Goal: Feedback & Contribution: Submit feedback/report problem

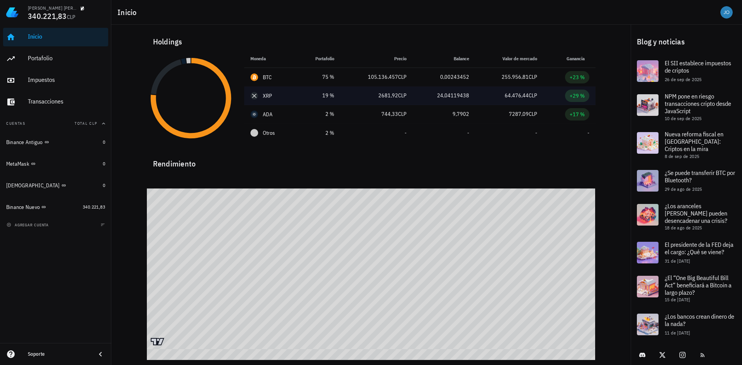
click at [587, 95] on span "+29 %" at bounding box center [577, 96] width 24 height 12
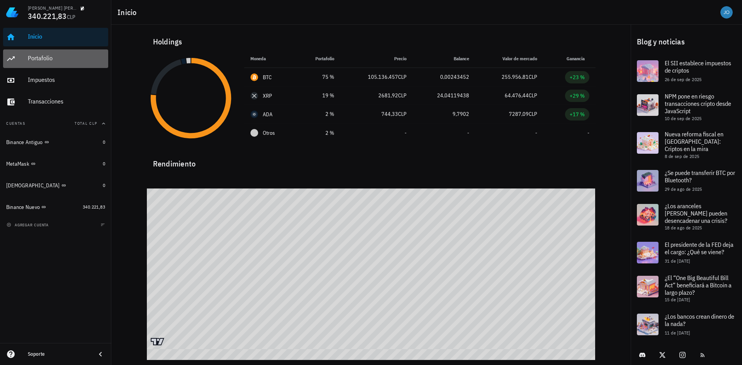
click at [81, 63] on div "Portafolio" at bounding box center [66, 58] width 77 height 17
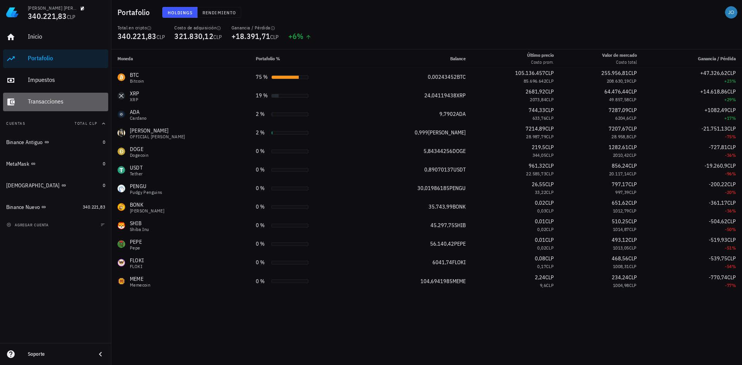
click at [41, 105] on div "Transacciones" at bounding box center [66, 101] width 77 height 7
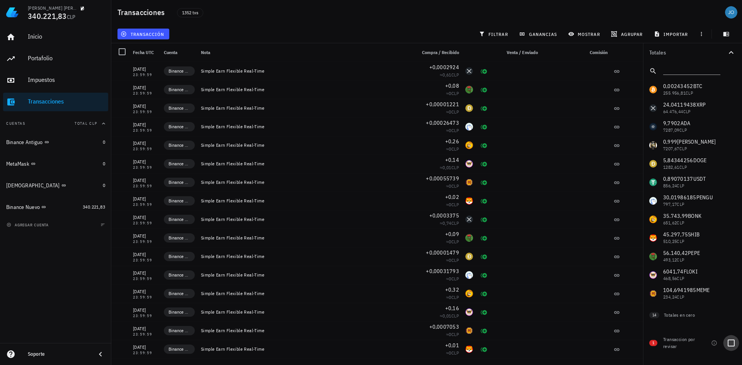
click at [731, 342] on div at bounding box center [730, 342] width 13 height 13
checkbox input "true"
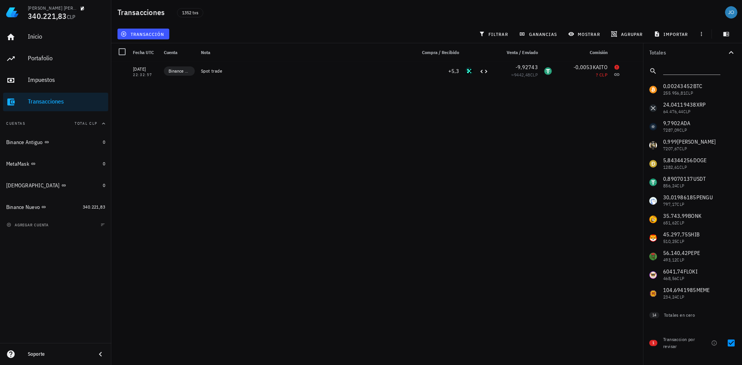
click at [92, 354] on div "Soporte" at bounding box center [55, 354] width 111 height 15
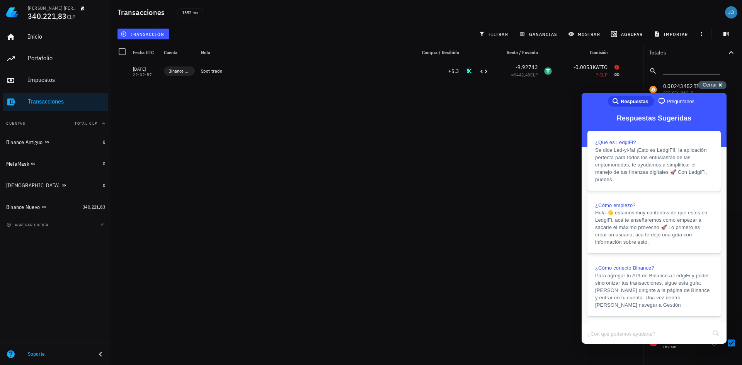
click at [701, 84] on div "Cerrar cross-small" at bounding box center [712, 85] width 29 height 8
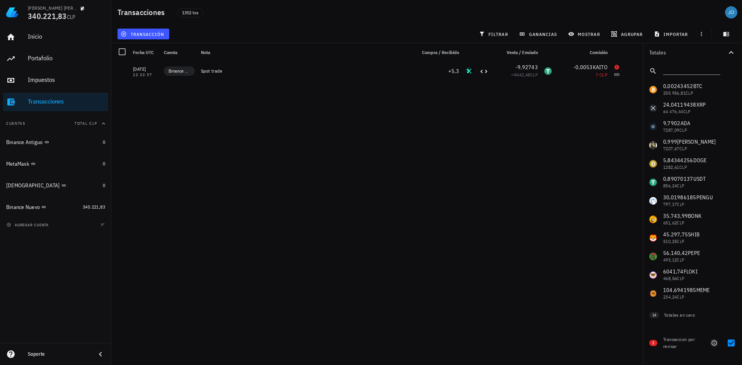
click at [712, 344] on icon "button" at bounding box center [713, 342] width 5 height 5
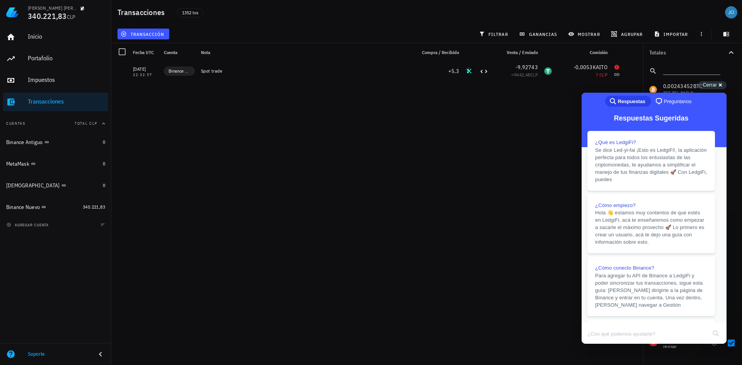
click at [596, 344] on button "Close" at bounding box center [589, 349] width 14 height 10
click at [713, 83] on span "Cerrar" at bounding box center [709, 85] width 14 height 6
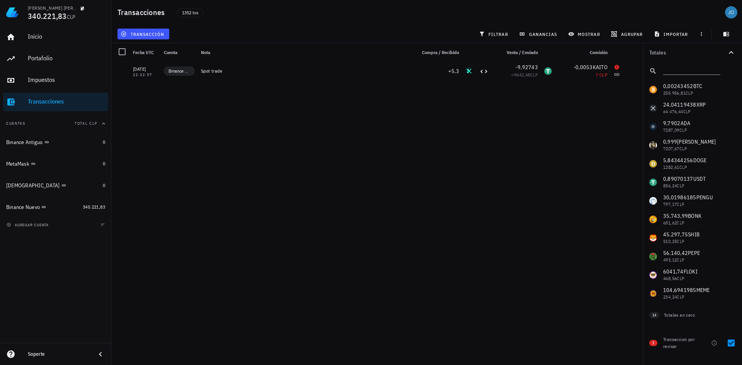
click at [57, 353] on div "Soporte" at bounding box center [59, 354] width 62 height 6
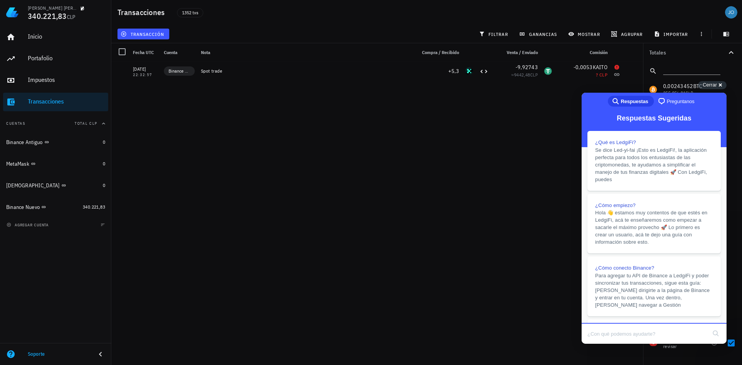
click at [65, 346] on div "Soporte" at bounding box center [55, 354] width 111 height 22
click at [69, 350] on div "Soporte" at bounding box center [59, 354] width 62 height 12
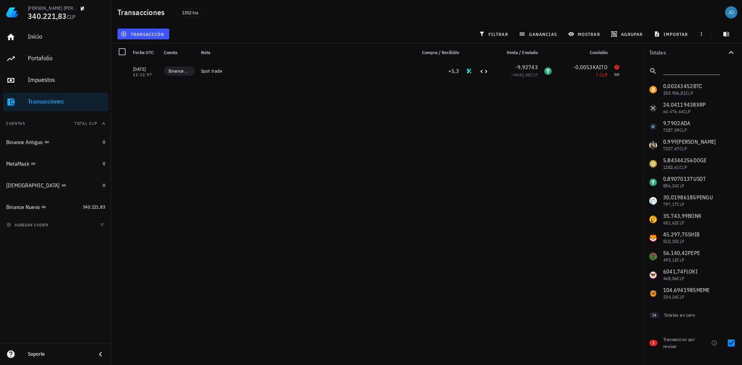
click at [70, 349] on div "Soporte" at bounding box center [59, 354] width 62 height 12
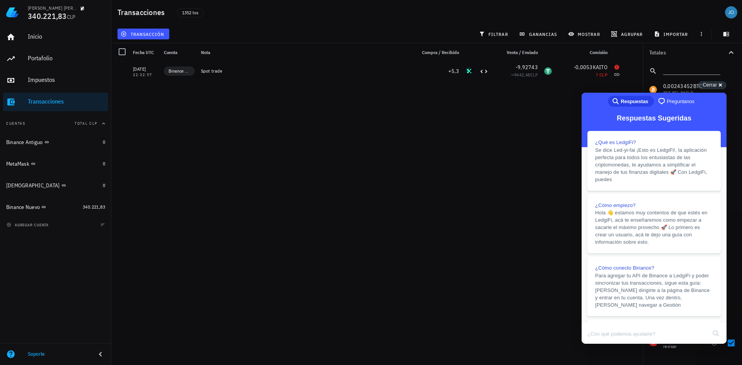
click at [671, 105] on span "Preguntanos" at bounding box center [680, 102] width 28 height 8
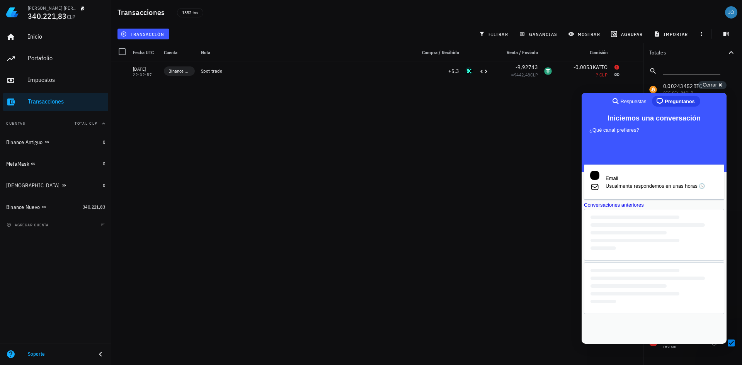
click at [659, 209] on div "Conversaciones anteriores" at bounding box center [654, 205] width 140 height 8
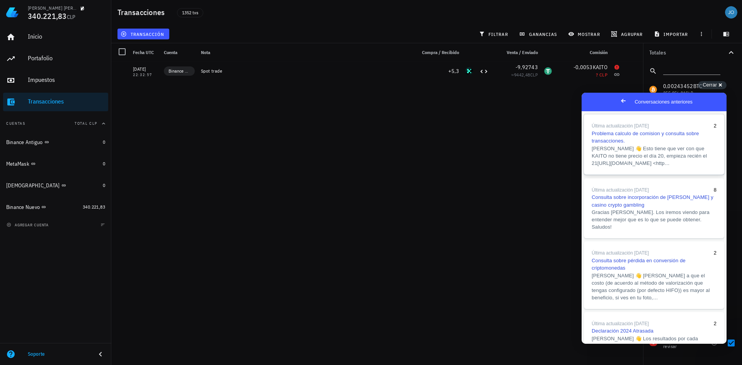
click at [655, 167] on span "[PERSON_NAME] 👋 Esto tiene que ver con que KAITO no tiene precio el día 20, emp…" at bounding box center [653, 156] width 125 height 22
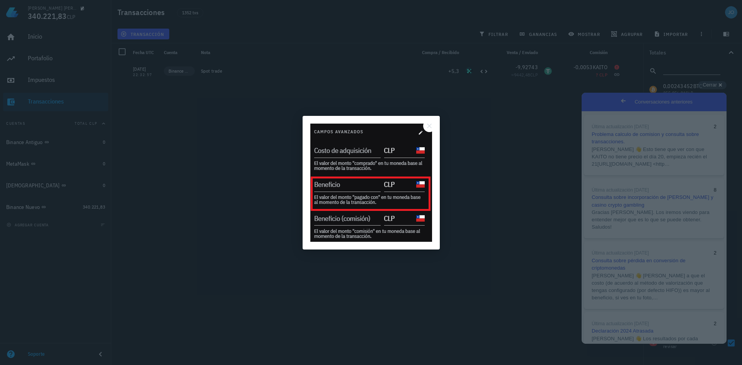
scroll to position [0, 0]
click at [504, 192] on div at bounding box center [371, 182] width 742 height 365
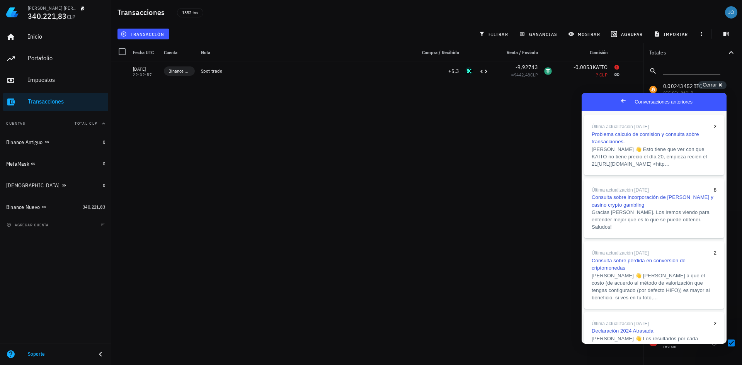
scroll to position [275, 0]
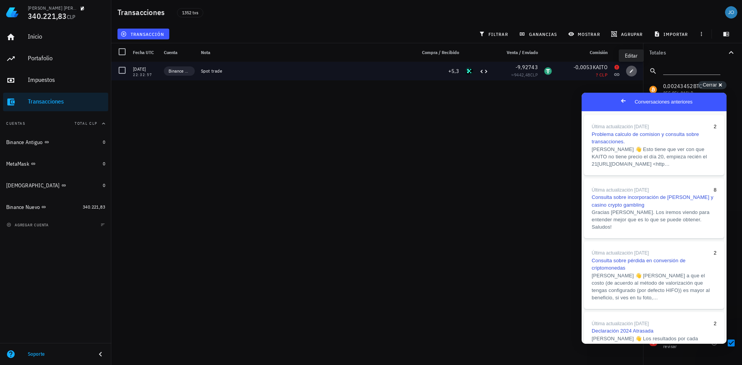
click at [632, 72] on icon "button" at bounding box center [631, 71] width 5 height 5
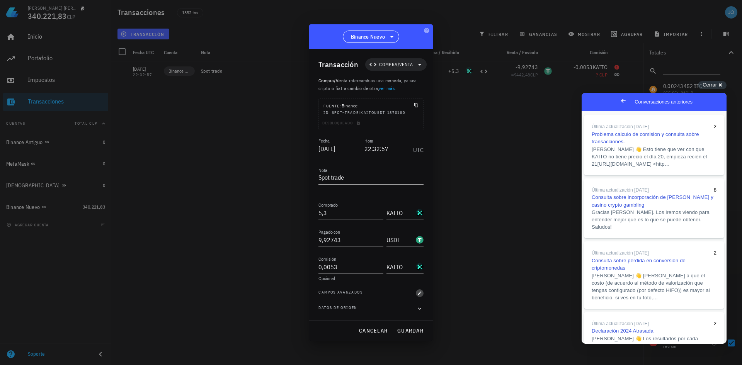
click at [421, 293] on icon "button" at bounding box center [419, 293] width 5 height 5
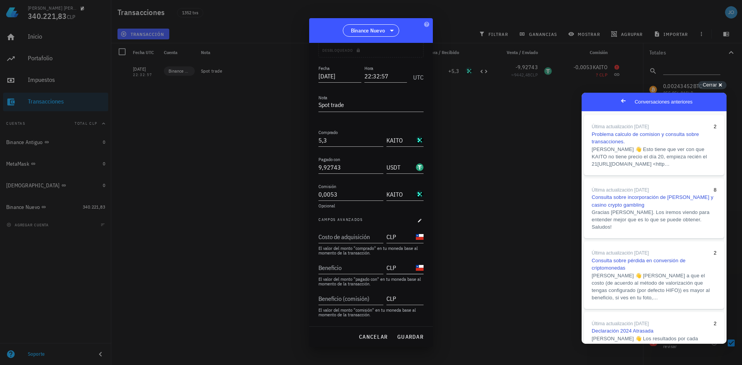
scroll to position [80, 0]
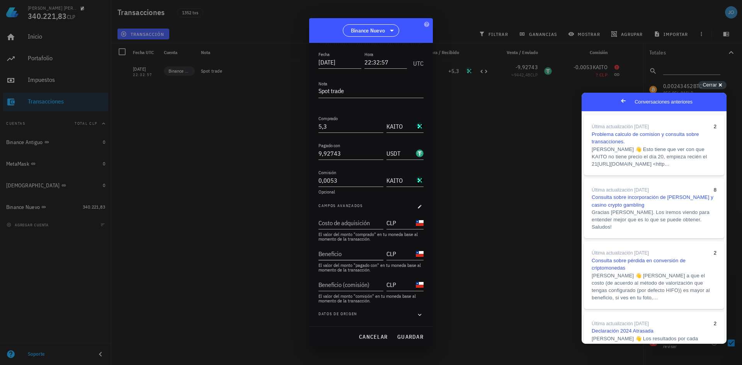
click at [355, 253] on input "Beneficio" at bounding box center [349, 254] width 63 height 12
drag, startPoint x: 336, startPoint y: 32, endPoint x: 310, endPoint y: 36, distance: 26.2
click at [310, 36] on div "Binance Nuevo" at bounding box center [371, 30] width 124 height 25
click at [358, 251] on input "Beneficio" at bounding box center [349, 254] width 63 height 12
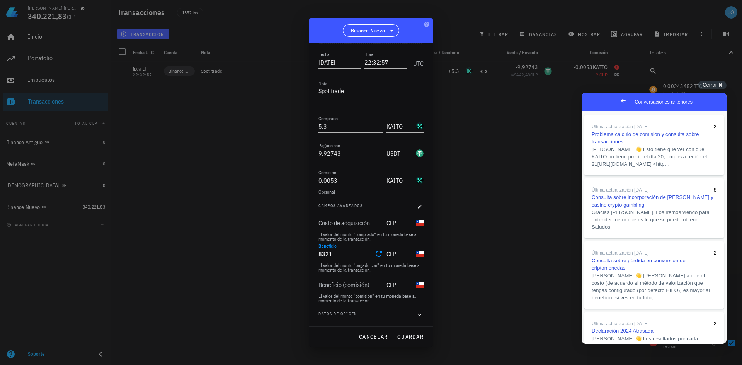
scroll to position [353, 0]
type input "8.321"
click at [407, 336] on span "guardar" at bounding box center [410, 336] width 27 height 7
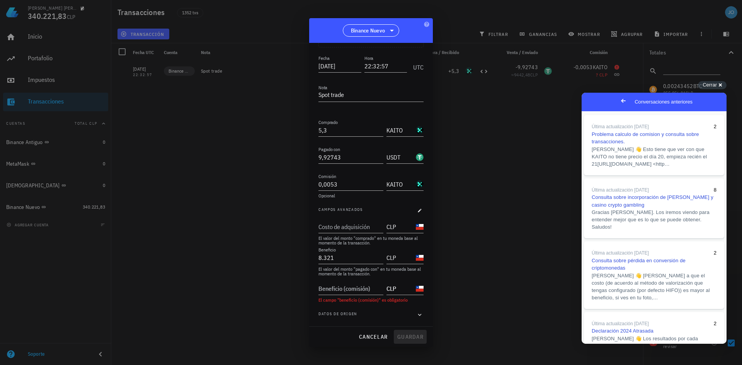
scroll to position [76, 0]
click at [359, 291] on input "Beneficio (comisión)" at bounding box center [349, 288] width 63 height 12
type input "8,32"
click at [374, 288] on icon "Clear Beneficio (comisión)" at bounding box center [378, 288] width 9 height 9
type input "8,32"
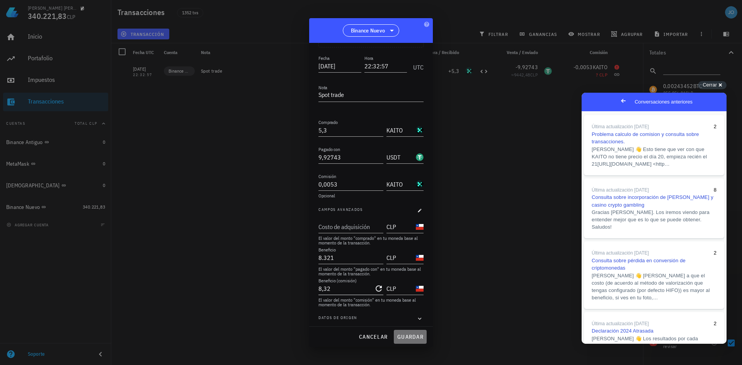
click at [405, 335] on span "guardar" at bounding box center [410, 336] width 27 height 7
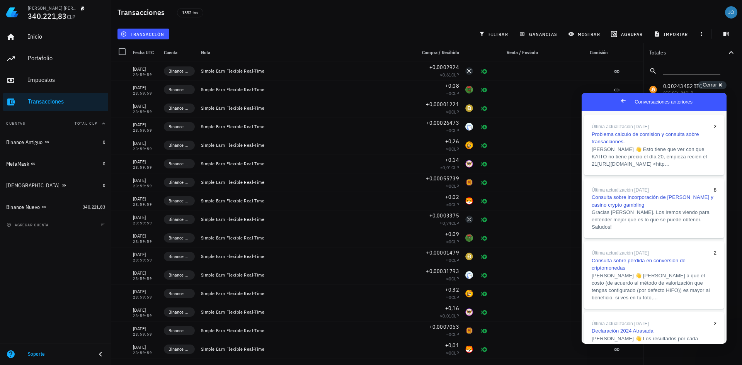
click at [596, 344] on button "Close" at bounding box center [589, 349] width 14 height 10
click at [715, 83] on span "Cerrar" at bounding box center [709, 85] width 14 height 6
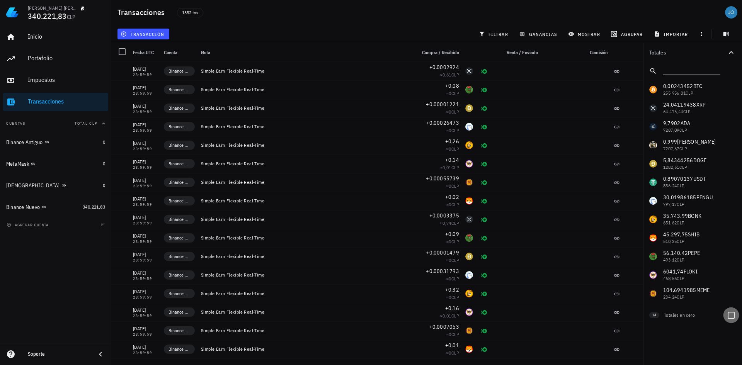
click at [735, 314] on div at bounding box center [730, 315] width 13 height 13
checkbox input "true"
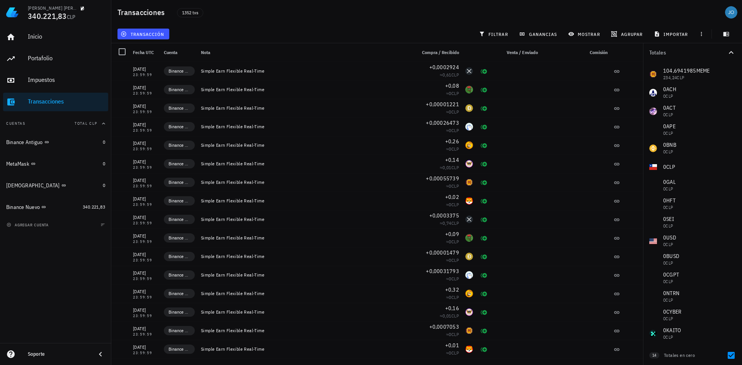
scroll to position [222, 0]
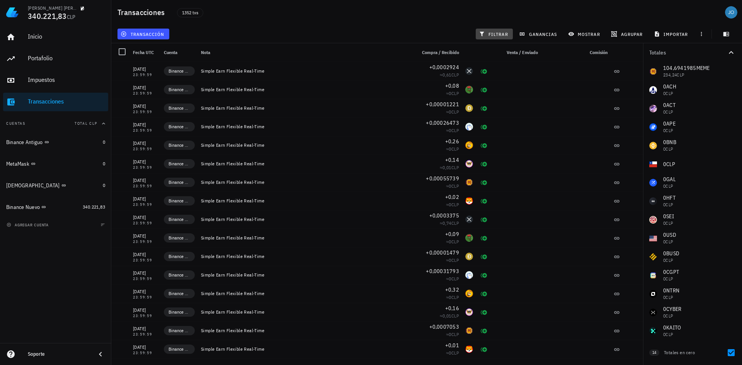
click at [503, 32] on span "filtrar" at bounding box center [494, 34] width 28 height 6
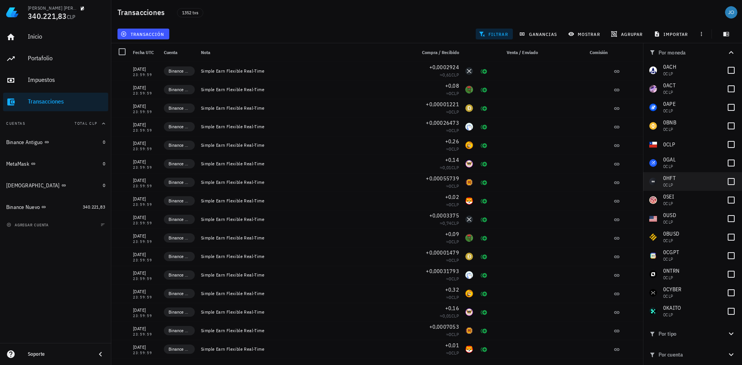
scroll to position [242, 0]
click at [729, 309] on div at bounding box center [730, 310] width 13 height 13
checkbox input "true"
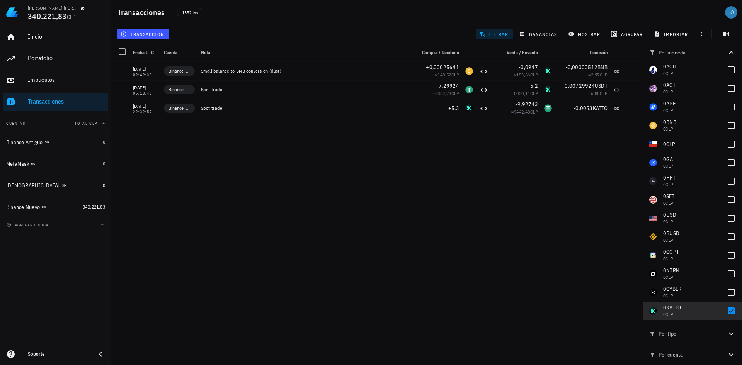
click at [503, 37] on span "filtrar" at bounding box center [494, 34] width 28 height 6
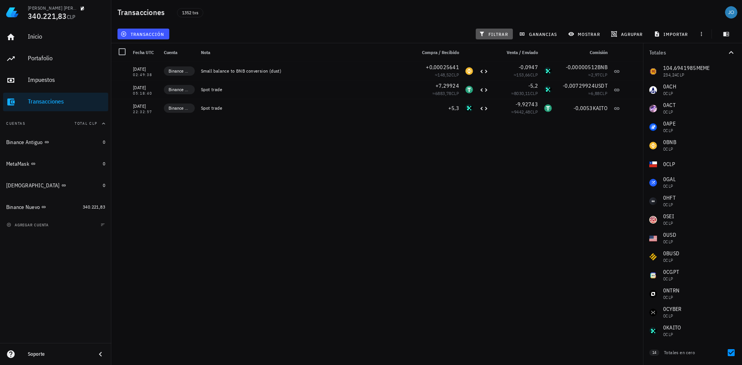
scroll to position [222, 0]
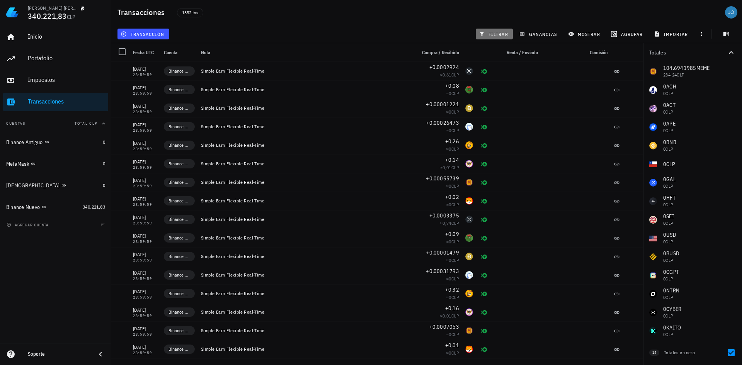
click at [489, 30] on button "filtrar" at bounding box center [494, 34] width 37 height 11
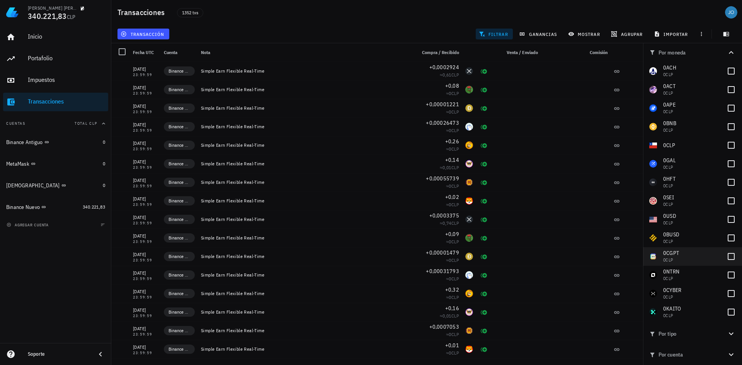
scroll to position [242, 0]
click at [724, 306] on div at bounding box center [730, 310] width 13 height 13
checkbox input "true"
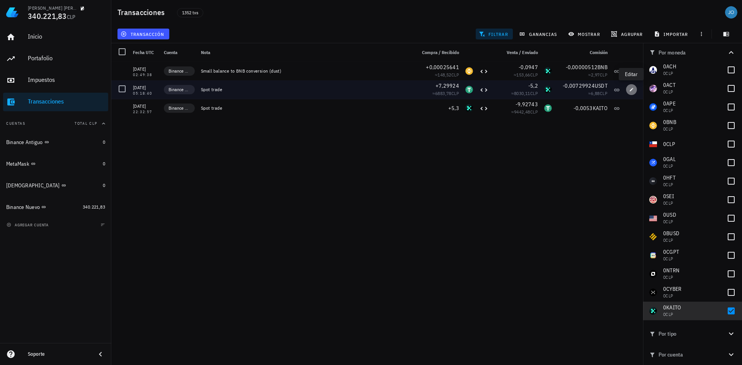
click at [631, 86] on button "button" at bounding box center [631, 89] width 11 height 11
type input "[DATE]"
type input "05:18:40"
type input "7,29924"
type input "USDT"
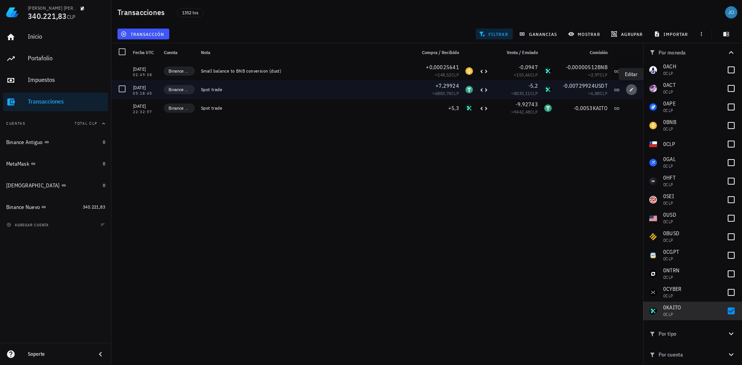
type input "5,2"
type input "KAITO"
type input "0,00729924"
type input "USDT"
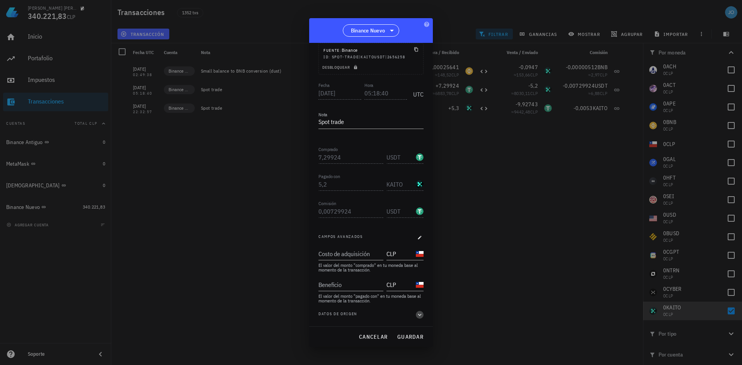
click at [416, 314] on icon "button" at bounding box center [419, 314] width 7 height 9
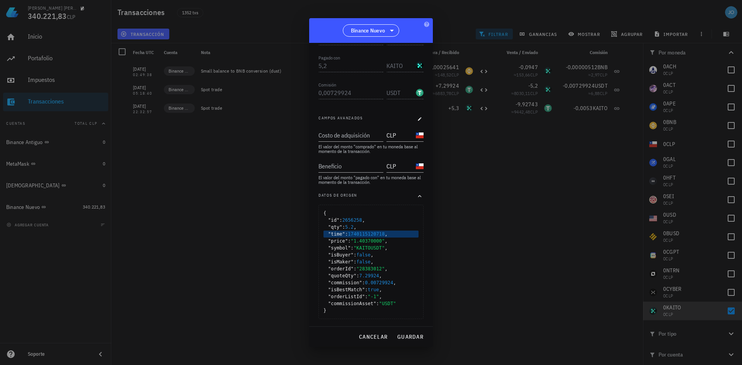
scroll to position [168, 0]
click at [378, 337] on span "cancelar" at bounding box center [373, 336] width 29 height 7
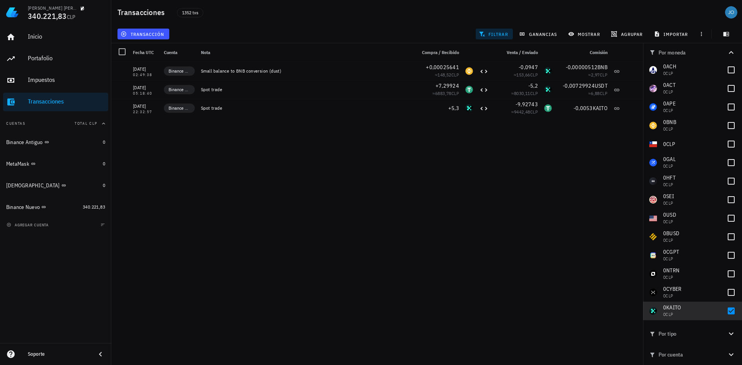
scroll to position [0, 0]
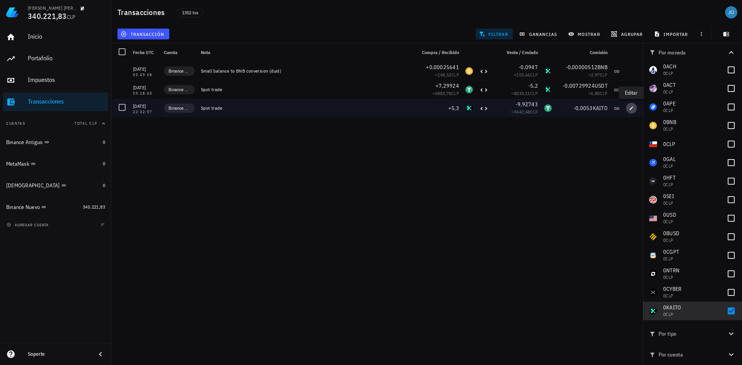
click at [632, 108] on icon "button" at bounding box center [631, 108] width 5 height 5
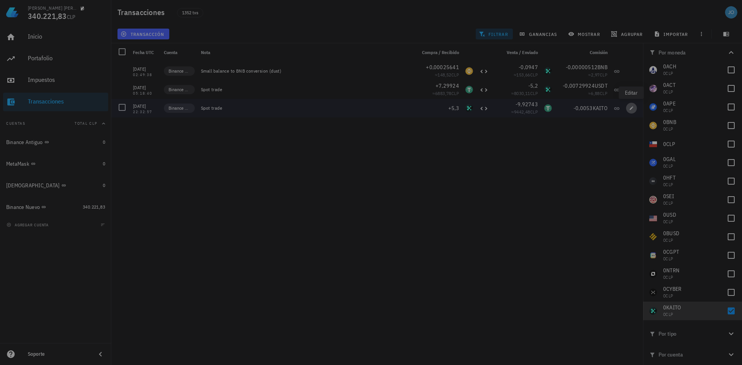
type input "[DATE]"
type input "22:32:57"
type input "5,3"
type input "KAITO"
type input "9,92743"
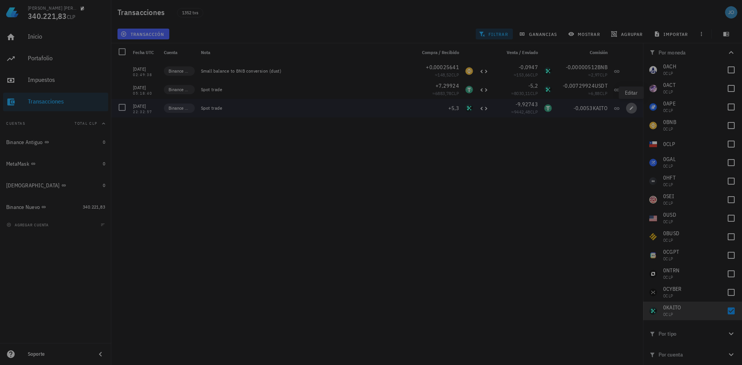
type input "USDT"
type input "0,0053"
type input "KAITO"
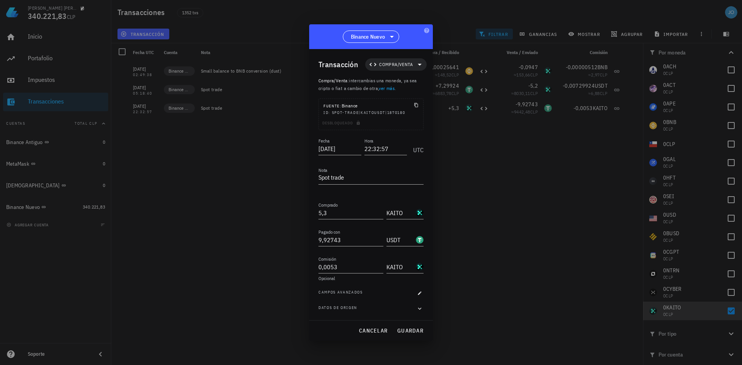
click at [415, 311] on div "Datos de origen" at bounding box center [370, 309] width 105 height 8
click at [418, 310] on icon "button" at bounding box center [419, 308] width 7 height 9
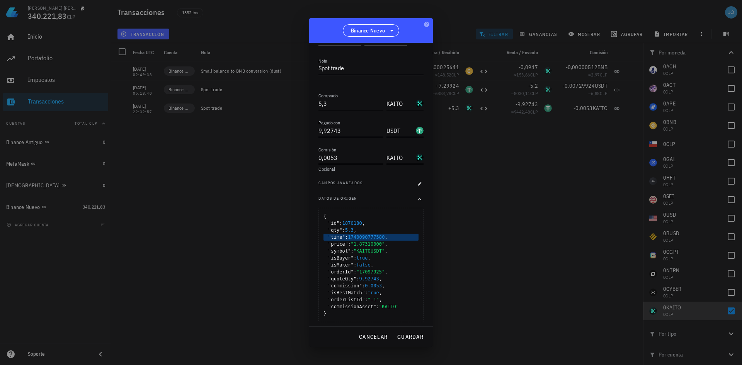
scroll to position [107, 0]
click at [417, 179] on icon "button" at bounding box center [419, 180] width 5 height 5
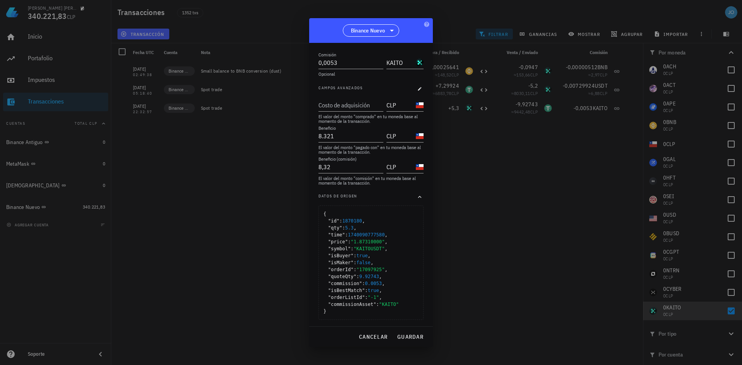
scroll to position [199, 0]
click at [416, 193] on icon "button" at bounding box center [419, 195] width 7 height 9
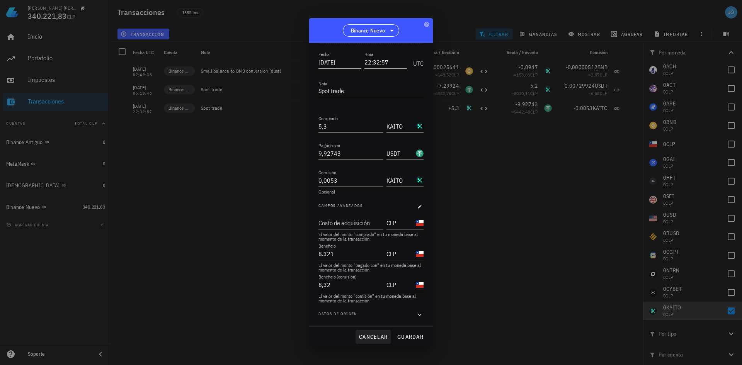
scroll to position [80, 0]
click at [385, 341] on button "cancelar" at bounding box center [372, 337] width 35 height 14
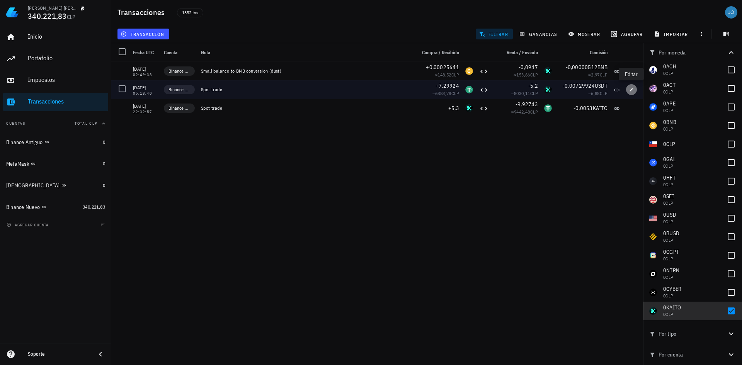
click at [632, 88] on icon "button" at bounding box center [631, 89] width 5 height 5
type input "[DATE]"
type input "05:18:40"
type input "7,29924"
type input "USDT"
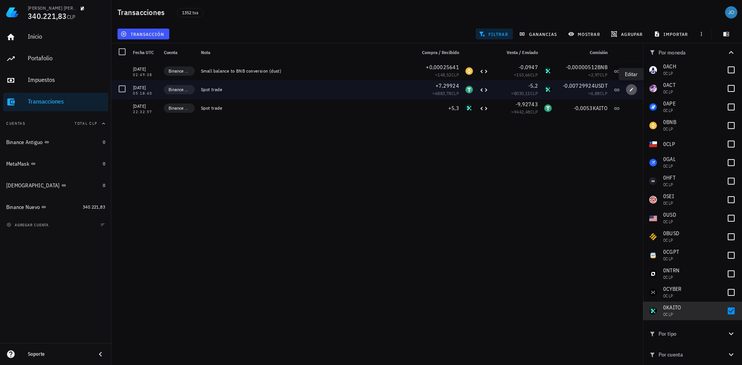
type input "5,2"
type input "KAITO"
type input "0,00729924"
type input "USDT"
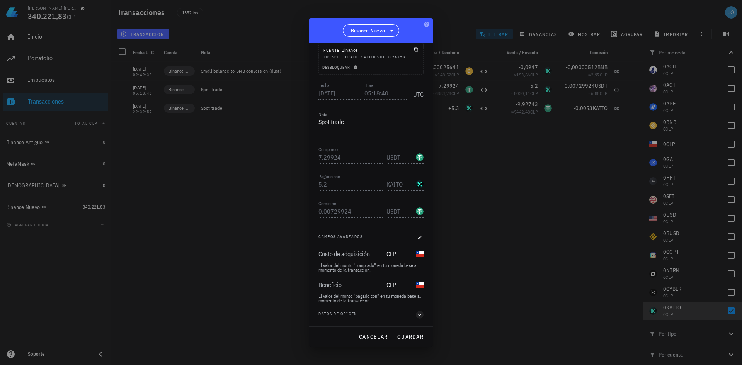
click at [413, 309] on div "Fecha [DATE] Hora 05:18:40 UTC Nota Spot trade Comprado 7,29924 USDT Pagado con…" at bounding box center [370, 204] width 105 height 246
click at [416, 313] on icon "button" at bounding box center [419, 314] width 7 height 9
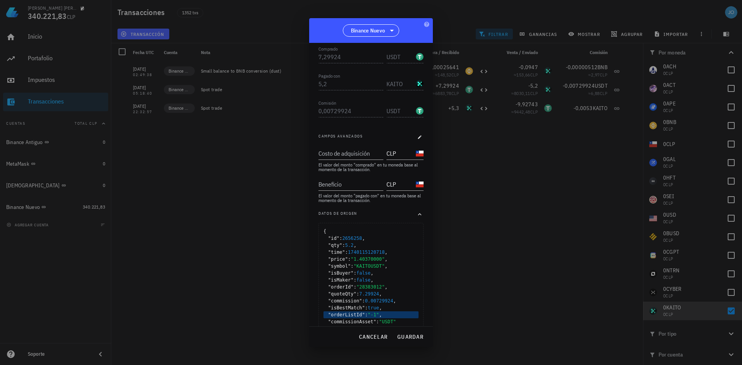
scroll to position [168, 0]
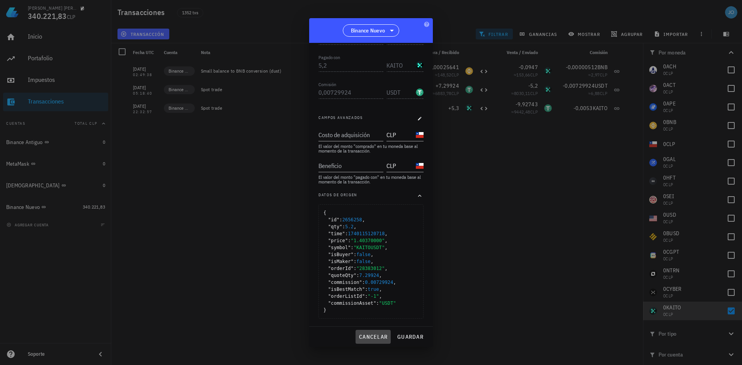
click at [375, 337] on span "cancelar" at bounding box center [373, 336] width 29 height 7
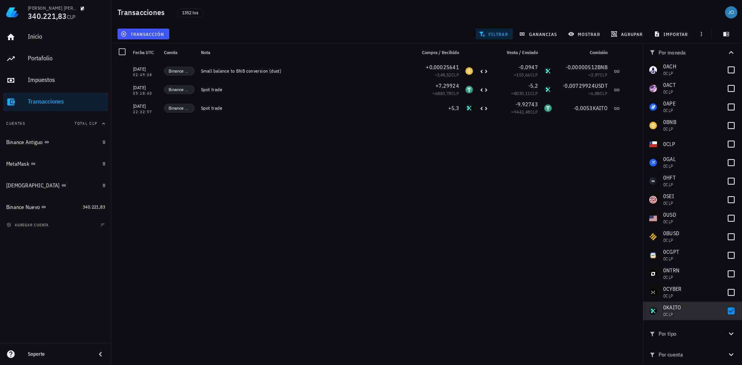
scroll to position [0, 0]
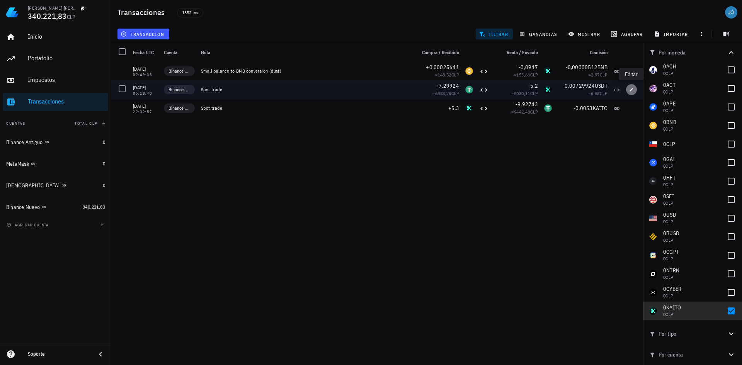
click at [628, 89] on span "button" at bounding box center [631, 89] width 11 height 5
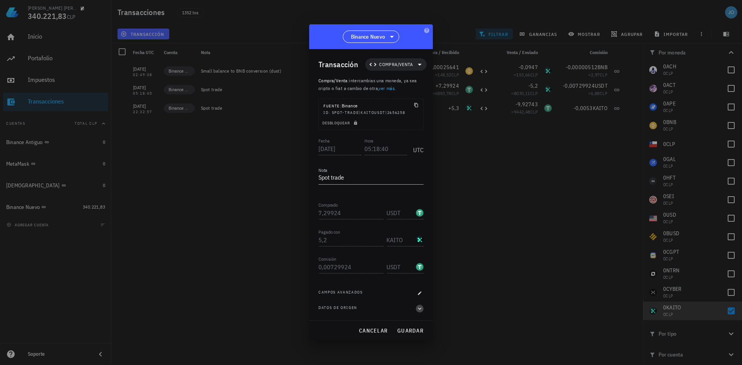
click at [418, 306] on icon "button" at bounding box center [419, 308] width 7 height 9
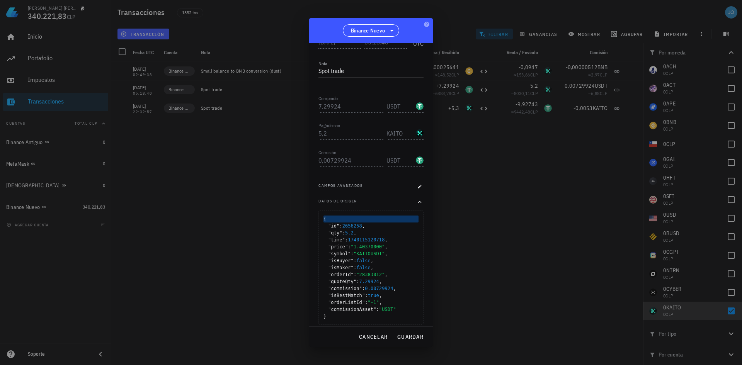
scroll to position [107, 0]
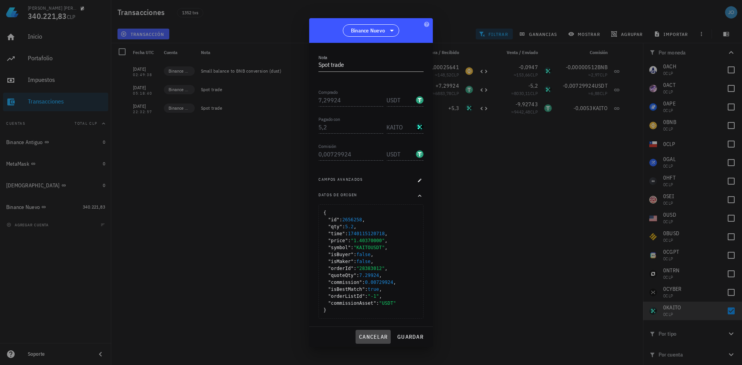
click at [370, 341] on button "cancelar" at bounding box center [372, 337] width 35 height 14
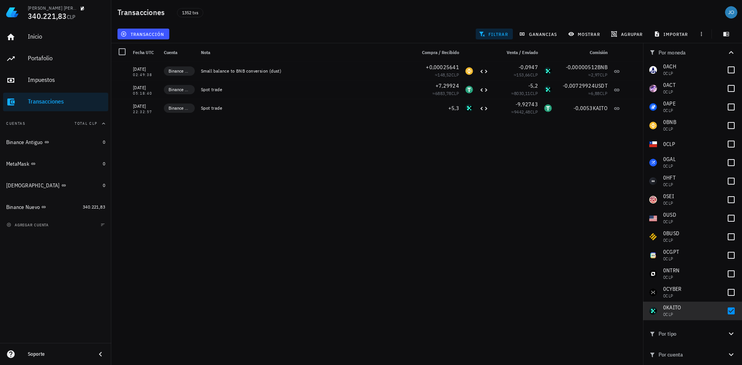
scroll to position [0, 0]
click at [88, 354] on div "Soporte" at bounding box center [59, 354] width 62 height 6
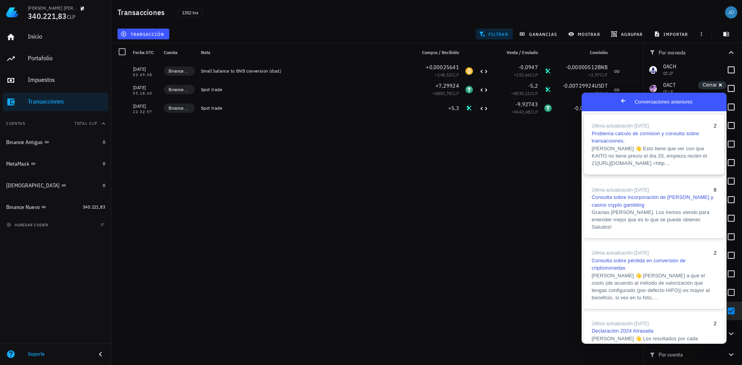
click at [654, 160] on span "[PERSON_NAME] 👋 Esto tiene que ver con que KAITO no tiene precio el día 20, emp…" at bounding box center [648, 156] width 115 height 20
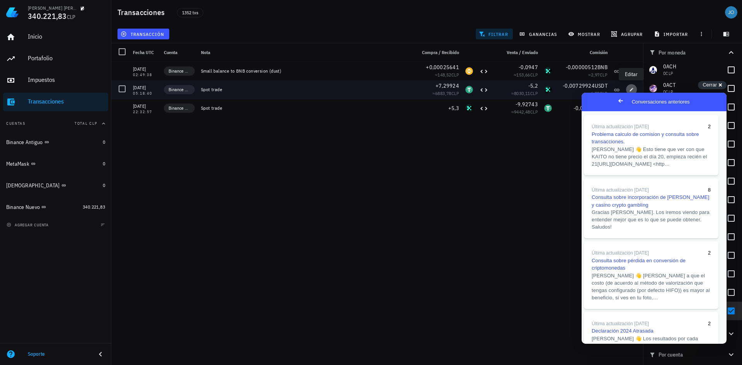
click at [632, 88] on icon "button" at bounding box center [631, 89] width 5 height 5
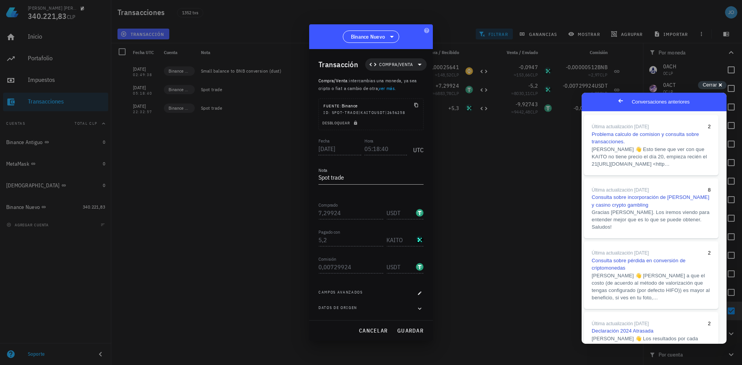
click at [401, 308] on div "Datos de origen" at bounding box center [370, 309] width 105 height 8
click at [415, 308] on div "Datos de origen" at bounding box center [370, 309] width 105 height 8
click at [418, 308] on icon "button" at bounding box center [419, 308] width 7 height 9
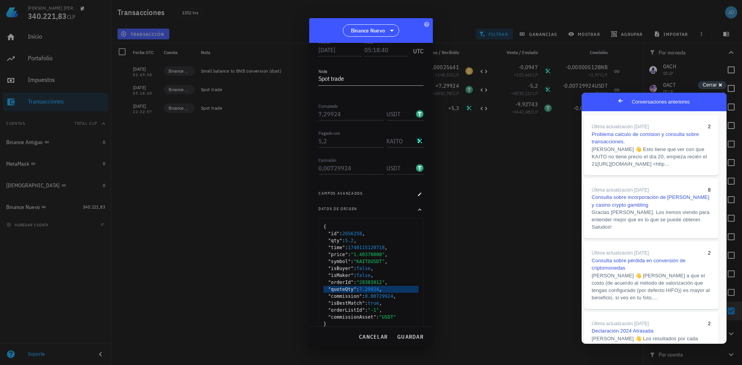
scroll to position [107, 0]
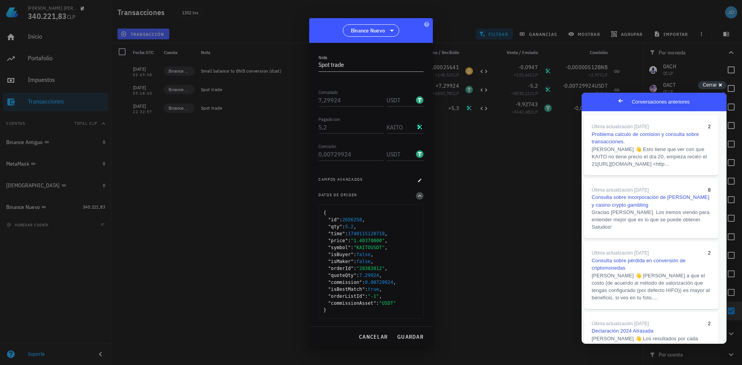
click at [416, 193] on icon "button" at bounding box center [419, 195] width 7 height 9
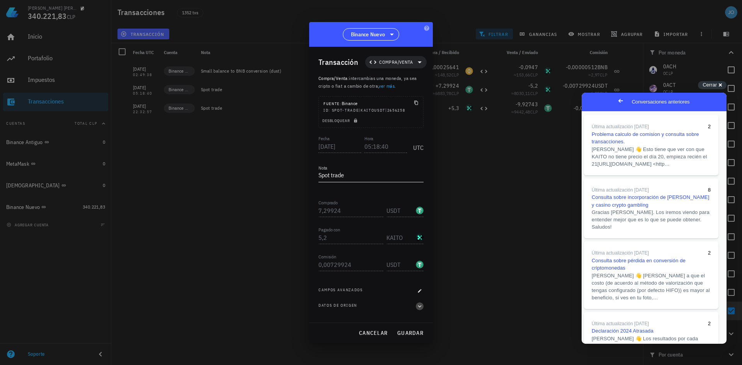
scroll to position [0, 0]
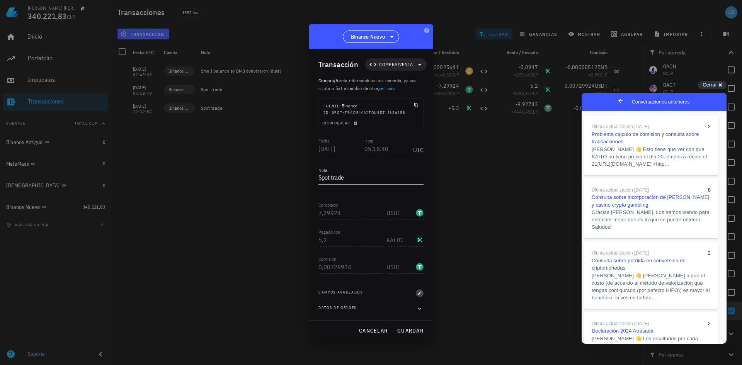
click at [419, 294] on icon "button" at bounding box center [419, 292] width 3 height 3
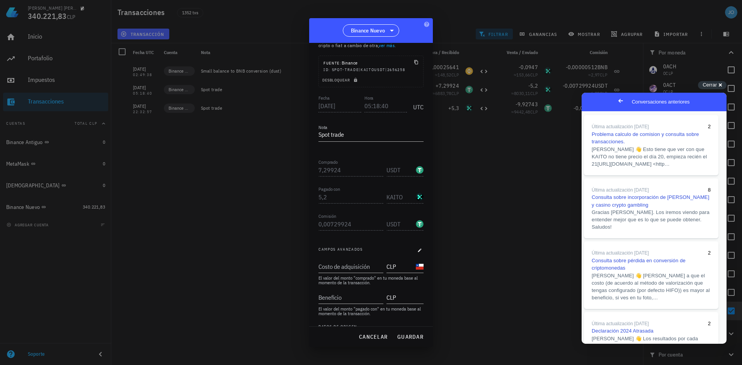
scroll to position [49, 0]
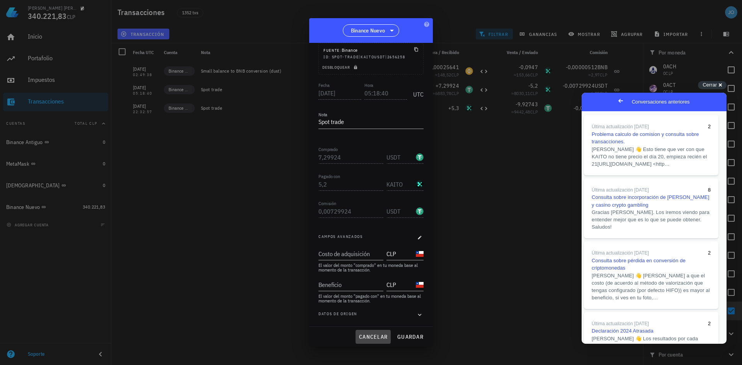
click at [384, 342] on button "cancelar" at bounding box center [372, 337] width 35 height 14
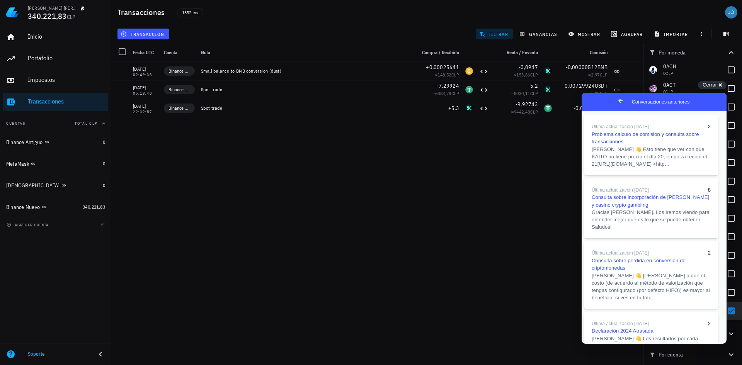
scroll to position [121, 0]
click at [596, 344] on button "Close" at bounding box center [589, 349] width 14 height 10
click at [696, 207] on span "Consulta sobre incorporación de [PERSON_NAME] y casino crypto gambling" at bounding box center [652, 201] width 122 height 14
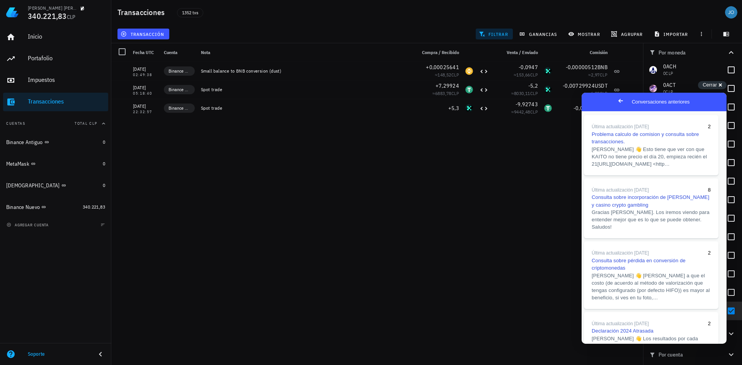
scroll to position [0, 0]
click at [596, 344] on button "Close" at bounding box center [589, 349] width 14 height 10
drag, startPoint x: 728, startPoint y: 13, endPoint x: 728, endPoint y: 6, distance: 7.0
click at [728, 13] on div "avatar" at bounding box center [731, 12] width 12 height 12
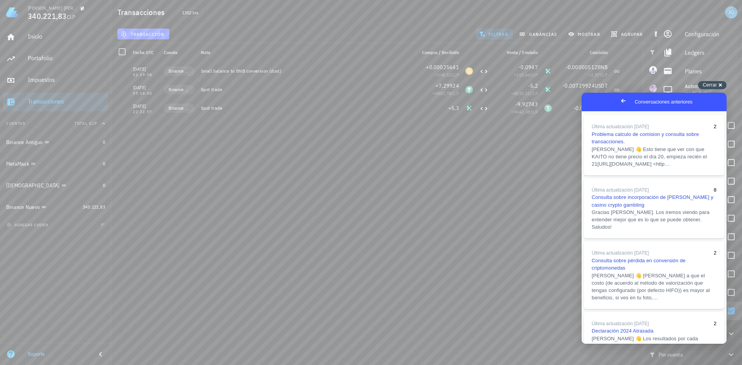
click at [703, 83] on span "Cerrar" at bounding box center [709, 85] width 14 height 6
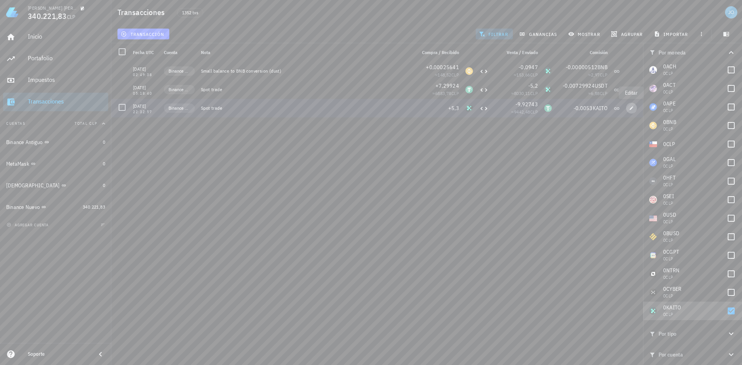
click at [635, 110] on span "button" at bounding box center [631, 108] width 11 height 5
type input "[DATE]"
type input "22:32:57"
type input "5,3"
type input "KAITO"
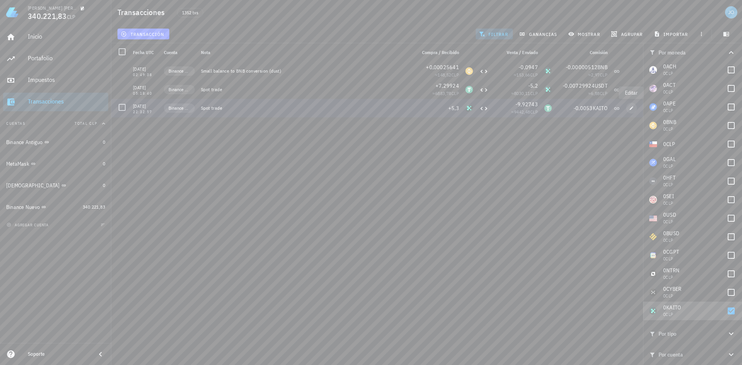
type input "9,92743"
type input "USDT"
type input "0,0053"
type input "KAITO"
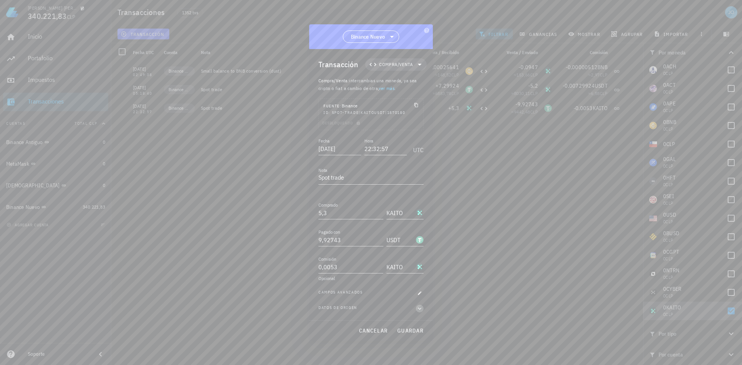
click at [420, 308] on icon "button" at bounding box center [419, 308] width 7 height 9
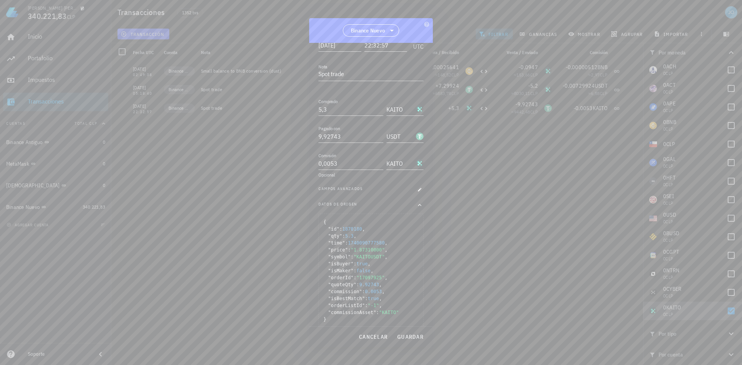
scroll to position [107, 0]
click at [418, 180] on span "button" at bounding box center [420, 180] width 8 height 5
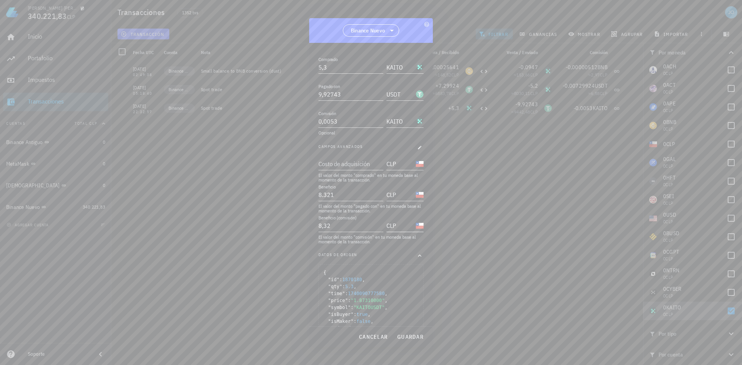
scroll to position [145, 0]
drag, startPoint x: 360, startPoint y: 187, endPoint x: 321, endPoint y: 184, distance: 39.9
click at [321, 184] on input "8321" at bounding box center [345, 189] width 54 height 12
type input "8"
drag, startPoint x: 345, startPoint y: 216, endPoint x: 250, endPoint y: 217, distance: 95.8
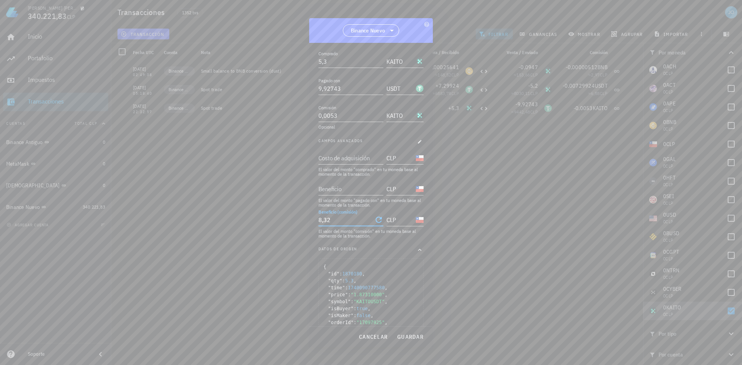
click at [252, 218] on div "[PERSON_NAME] [PERSON_NAME] 340.221,83 CLP Inicio [GEOGRAPHIC_DATA] Impuestos […" at bounding box center [371, 182] width 742 height 365
click at [405, 335] on span "guardar" at bounding box center [410, 336] width 27 height 7
type input "8.321"
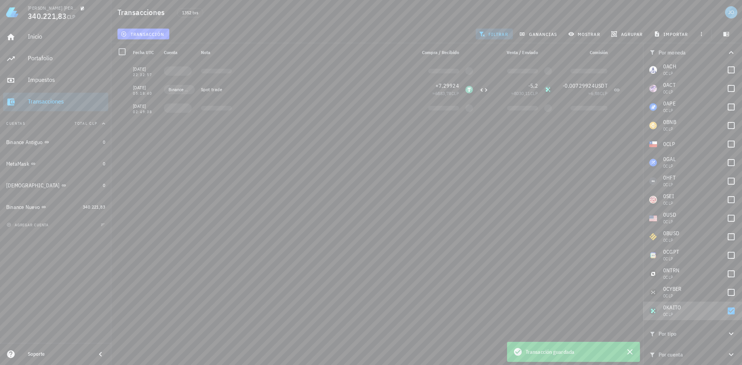
scroll to position [0, 0]
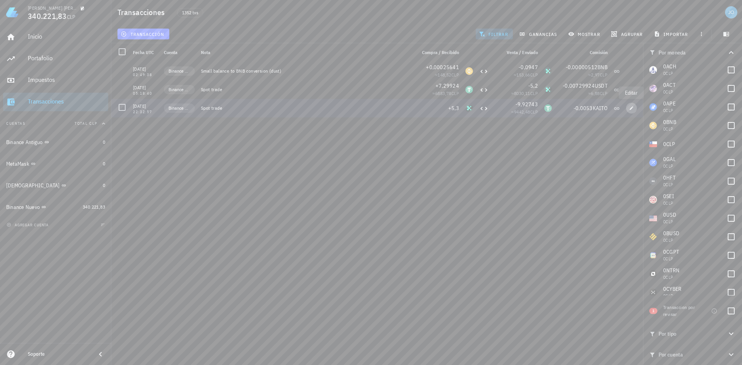
click at [630, 108] on icon "button" at bounding box center [631, 108] width 5 height 5
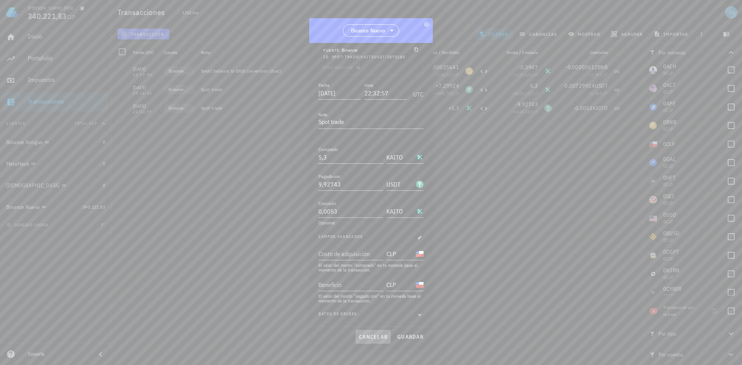
click at [366, 338] on span "cancelar" at bounding box center [373, 336] width 29 height 7
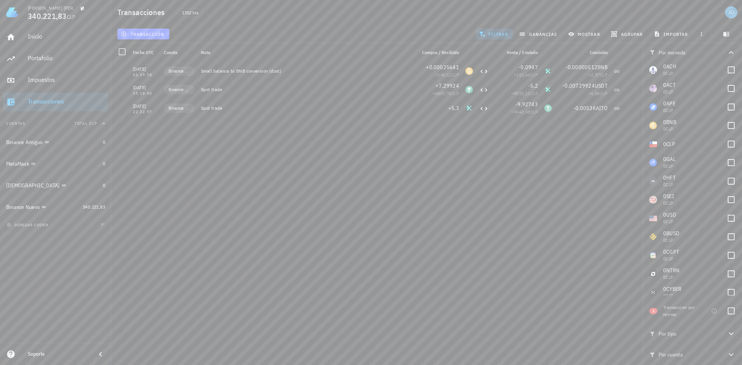
scroll to position [0, 0]
click at [736, 314] on div at bounding box center [730, 310] width 13 height 13
checkbox input "true"
click at [493, 36] on span "filtrar" at bounding box center [494, 34] width 28 height 6
click at [724, 333] on div at bounding box center [730, 332] width 13 height 13
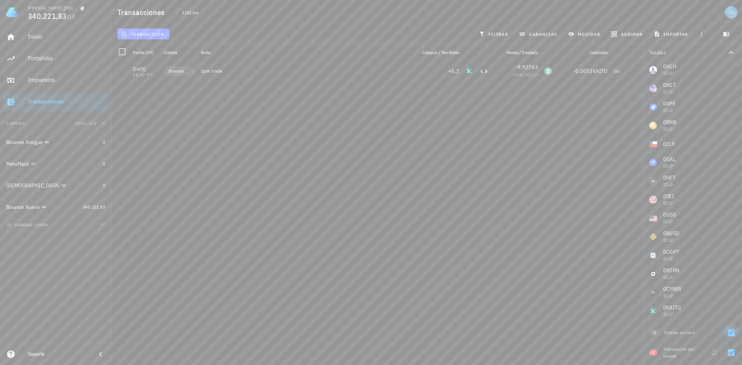
checkbox input "false"
click at [735, 343] on div at bounding box center [730, 342] width 13 height 13
checkbox input "false"
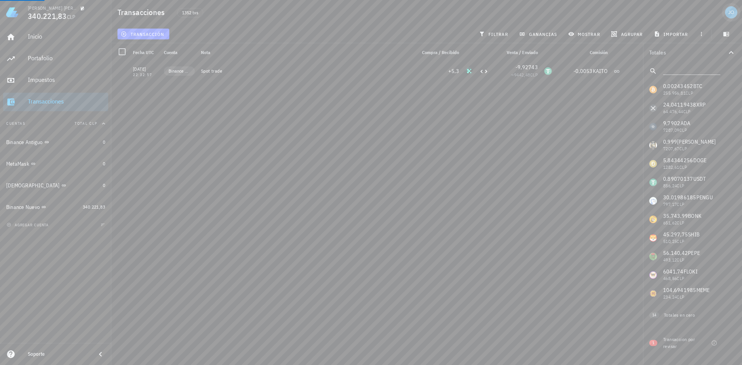
click at [733, 14] on div "avatar" at bounding box center [731, 12] width 12 height 12
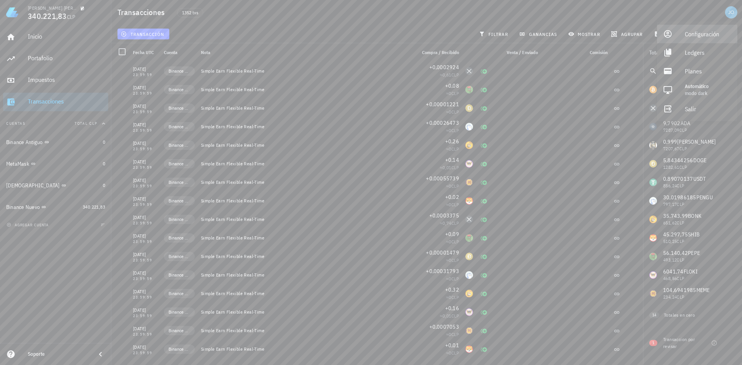
click at [704, 33] on div "Configuración" at bounding box center [708, 33] width 46 height 15
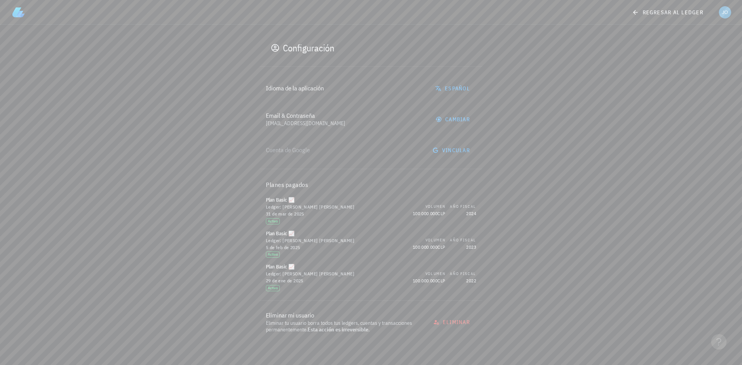
click at [449, 148] on div "Idioma de la aplicación Español Email & Contraseña [EMAIL_ADDRESS][DOMAIN_NAME]…" at bounding box center [371, 210] width 223 height 274
click at [452, 146] on div "Idioma de la aplicación Español Email & Contraseña [EMAIL_ADDRESS][DOMAIN_NAME]…" at bounding box center [371, 210] width 223 height 274
click at [457, 147] on div "Idioma de la aplicación Español Email & Contraseña [EMAIL_ADDRESS][DOMAIN_NAME]…" at bounding box center [371, 210] width 223 height 274
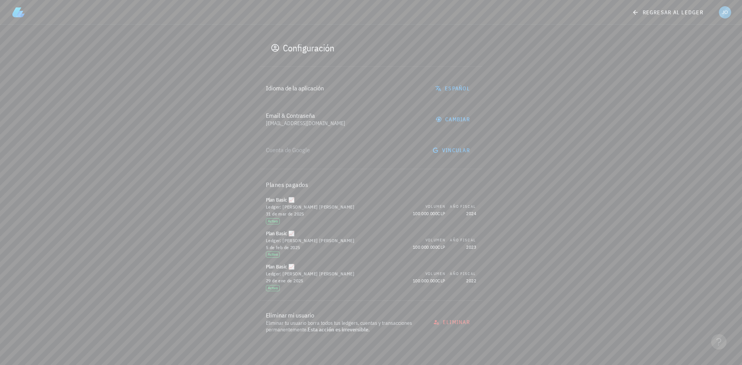
click at [459, 151] on div "Idioma de la aplicación Español Email & Contraseña [EMAIL_ADDRESS][DOMAIN_NAME]…" at bounding box center [371, 210] width 223 height 274
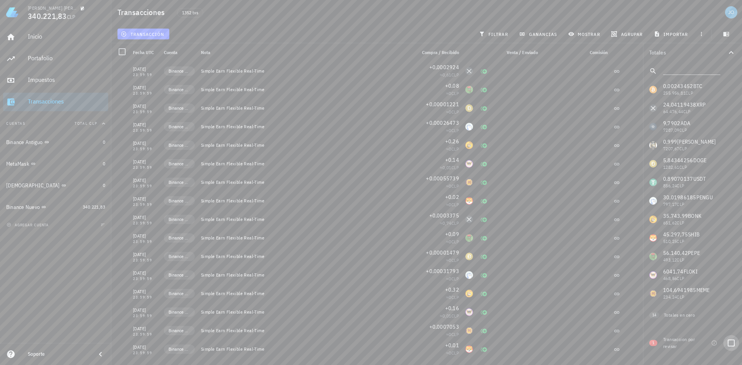
click at [734, 348] on div at bounding box center [730, 342] width 13 height 13
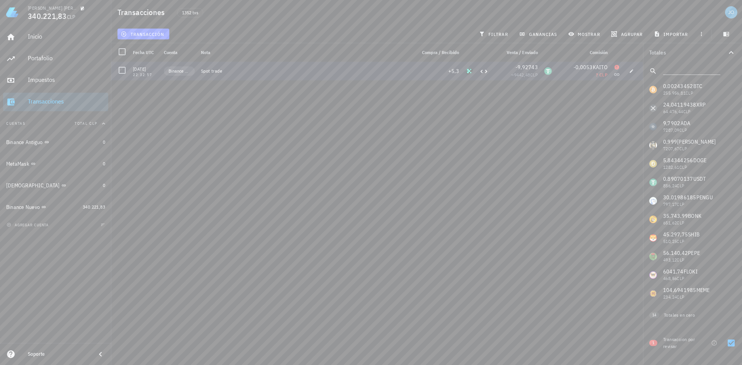
drag, startPoint x: 607, startPoint y: 75, endPoint x: 587, endPoint y: 76, distance: 20.5
click at [587, 76] on div "-0,0053 KAITO ? CLP" at bounding box center [583, 71] width 56 height 19
click at [731, 345] on div at bounding box center [730, 342] width 13 height 13
checkbox input "false"
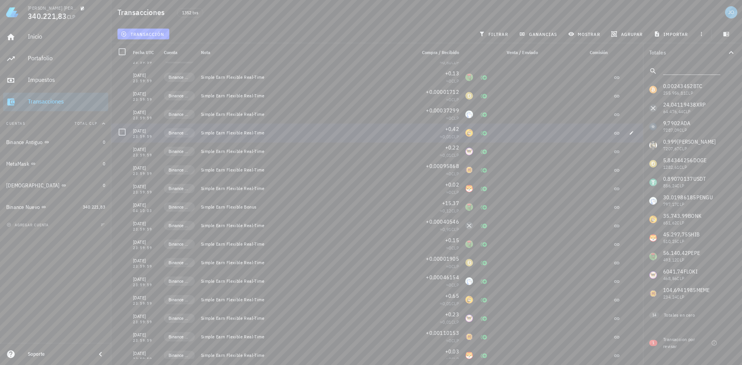
scroll to position [541, 0]
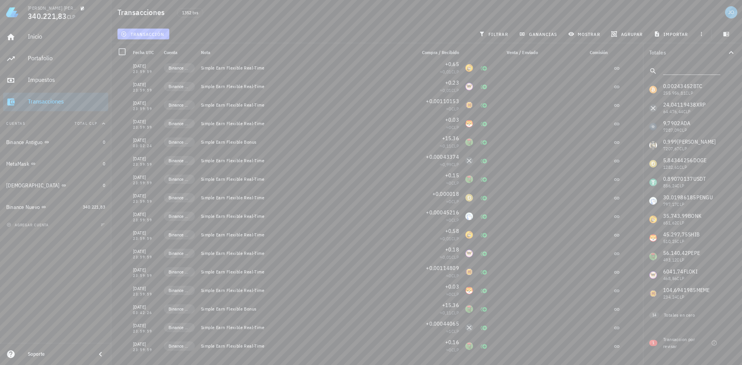
click at [145, 34] on span "transacción" at bounding box center [143, 34] width 42 height 6
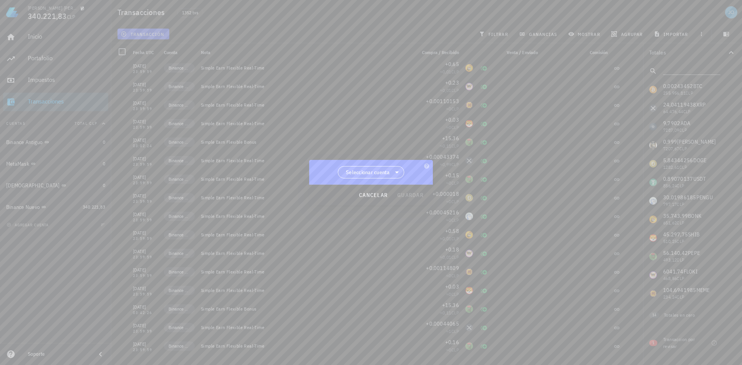
click at [386, 170] on span "Seleccionar cuenta" at bounding box center [368, 172] width 44 height 8
click at [386, 245] on div "Binance Nuevo" at bounding box center [373, 247] width 59 height 7
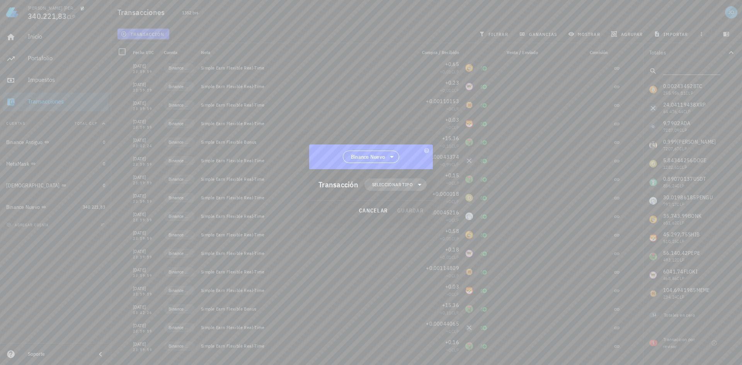
click at [391, 179] on span "Seleccionar tipo" at bounding box center [395, 184] width 53 height 12
click at [408, 217] on div "Ingreso" at bounding box center [399, 219] width 30 height 6
click at [409, 231] on div "Egreso" at bounding box center [399, 234] width 30 height 6
click at [459, 189] on div at bounding box center [371, 182] width 742 height 365
click at [366, 212] on span "cancelar" at bounding box center [373, 210] width 29 height 7
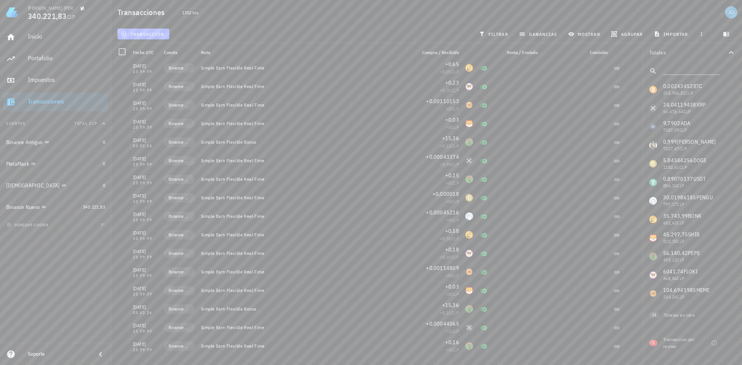
click at [131, 32] on span "transacción" at bounding box center [143, 34] width 42 height 6
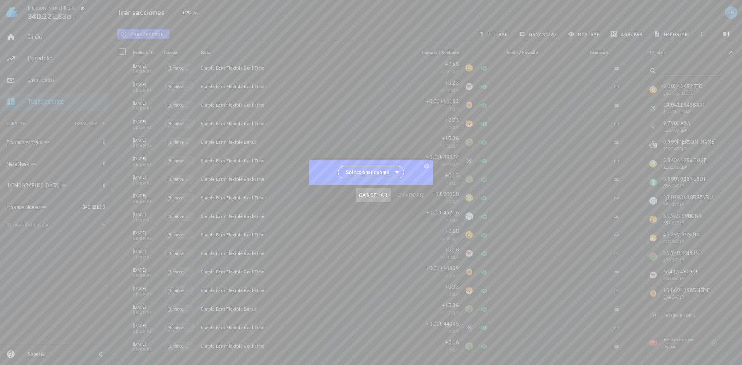
click at [379, 194] on span "cancelar" at bounding box center [373, 195] width 29 height 7
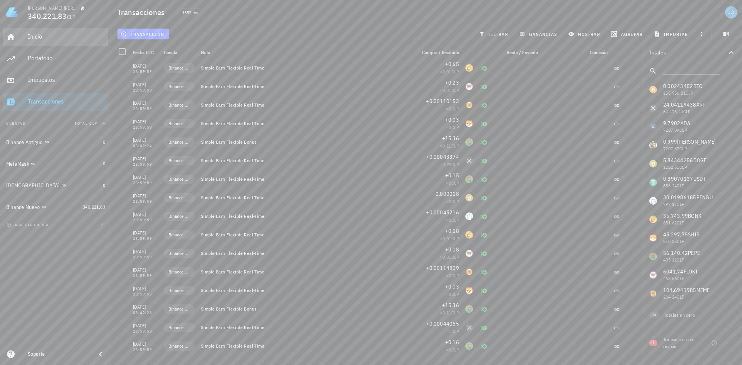
click at [44, 34] on div "Inicio" at bounding box center [66, 36] width 77 height 7
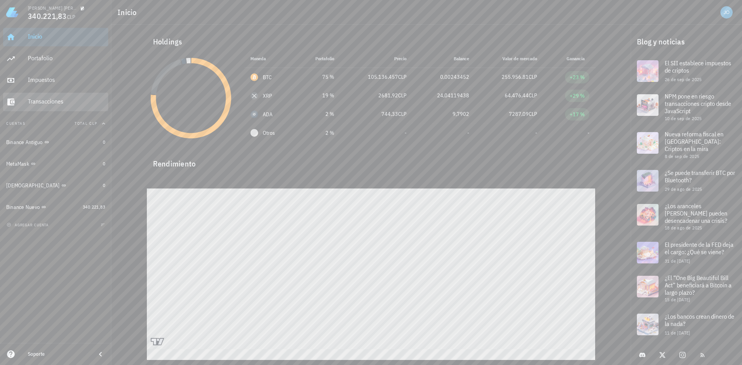
click at [72, 103] on div "Transacciones" at bounding box center [66, 101] width 77 height 7
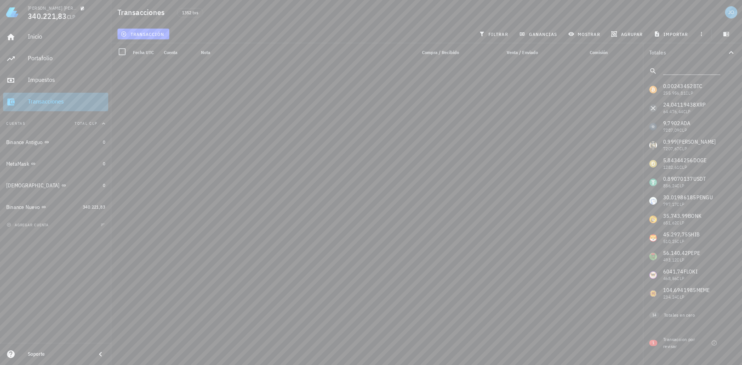
scroll to position [541, 0]
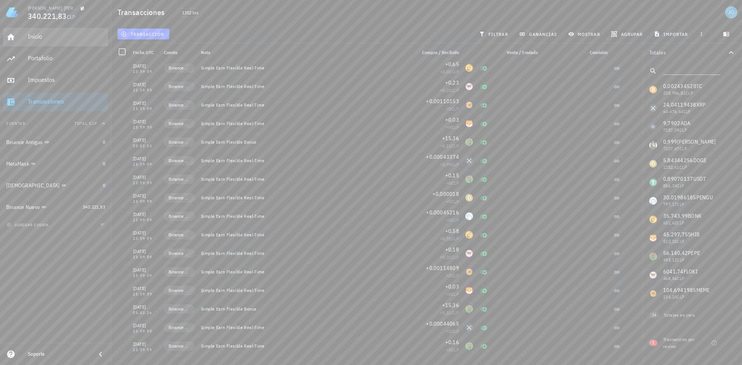
click at [68, 46] on link "Inicio" at bounding box center [55, 37] width 105 height 19
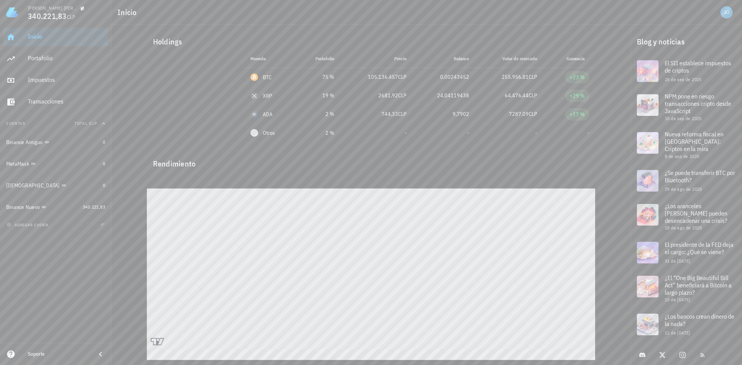
click at [83, 48] on div "Inicio [GEOGRAPHIC_DATA] Impuestos [GEOGRAPHIC_DATA]" at bounding box center [55, 70] width 105 height 90
click at [82, 52] on div "Portafolio" at bounding box center [66, 58] width 77 height 17
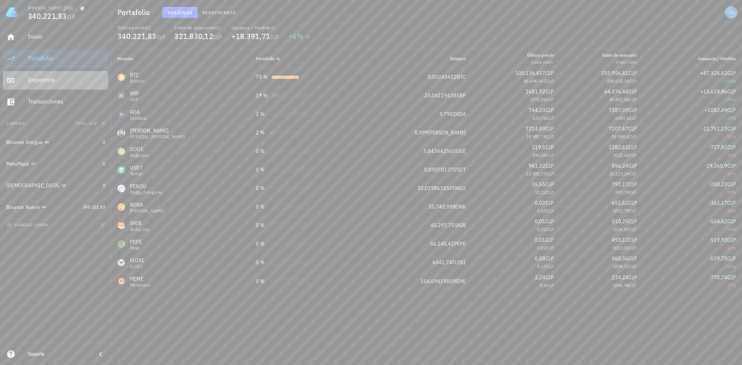
click at [75, 74] on div "Impuestos" at bounding box center [66, 79] width 77 height 17
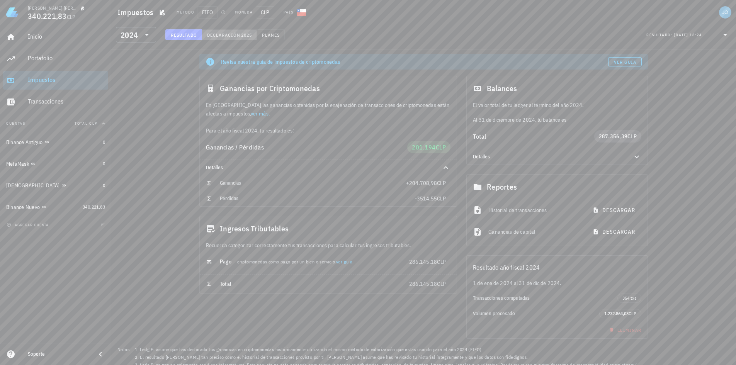
click at [213, 35] on span "Declaración" at bounding box center [224, 35] width 34 height 6
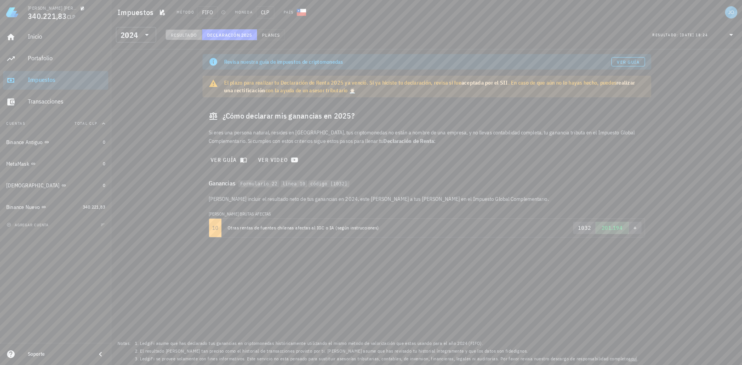
click at [188, 31] on button "Resultado" at bounding box center [183, 34] width 37 height 11
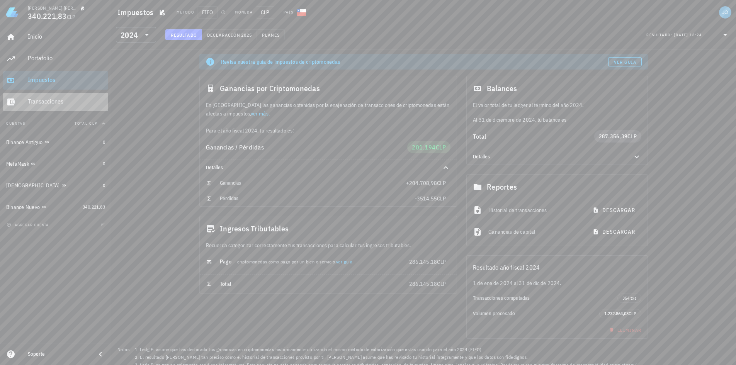
click at [73, 103] on div "Transacciones" at bounding box center [66, 101] width 77 height 7
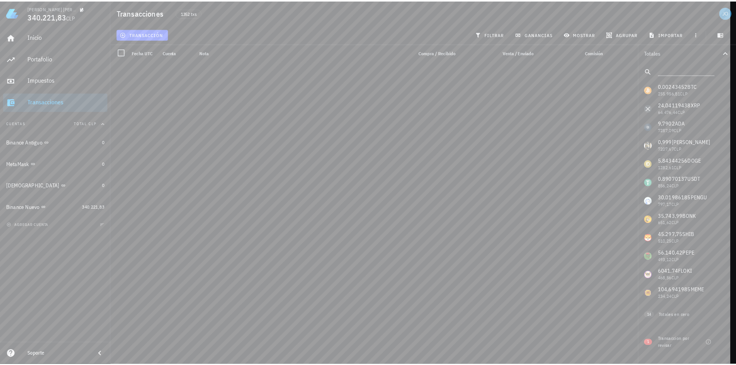
scroll to position [541, 0]
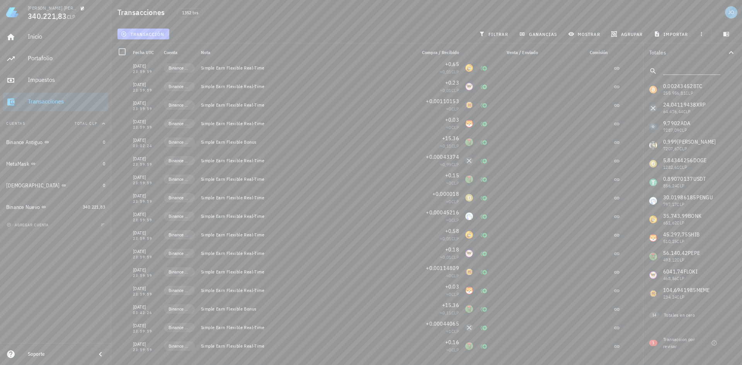
click at [151, 38] on button "transacción" at bounding box center [143, 34] width 52 height 11
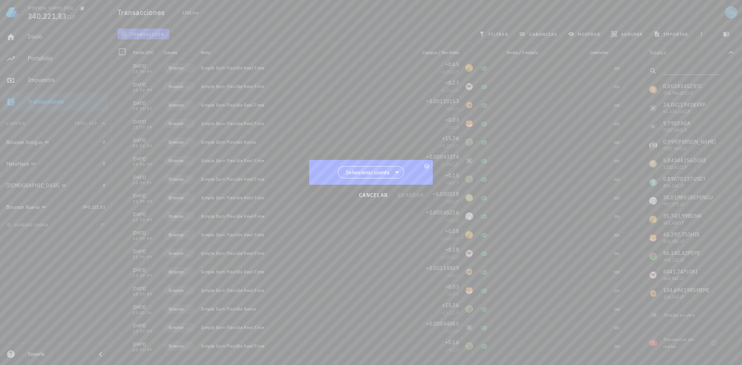
click at [391, 170] on span "Seleccionar cuenta" at bounding box center [371, 173] width 56 height 12
click at [383, 171] on span "Seleccionar cuenta" at bounding box center [368, 172] width 44 height 8
click at [382, 172] on span "Seleccionar cuenta" at bounding box center [368, 172] width 44 height 8
click at [375, 192] on div "Binance Antiguo" at bounding box center [373, 192] width 59 height 7
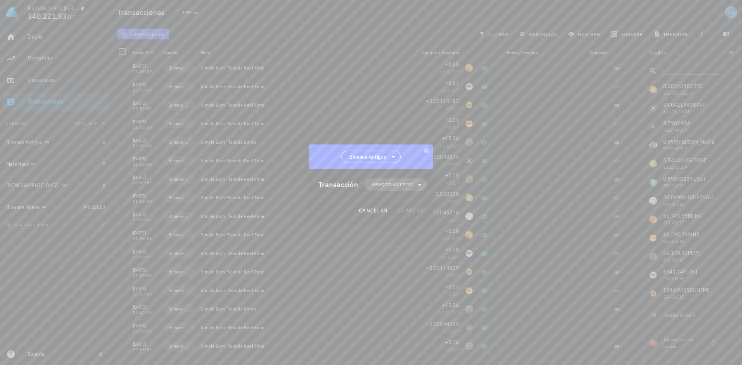
click at [381, 185] on span "Seleccionar tipo" at bounding box center [392, 185] width 41 height 8
click at [371, 212] on span "cancelar" at bounding box center [373, 210] width 29 height 7
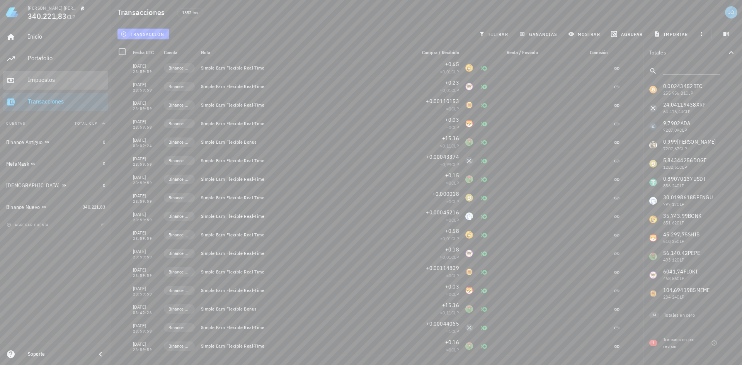
click at [65, 78] on div "Impuestos" at bounding box center [66, 79] width 77 height 7
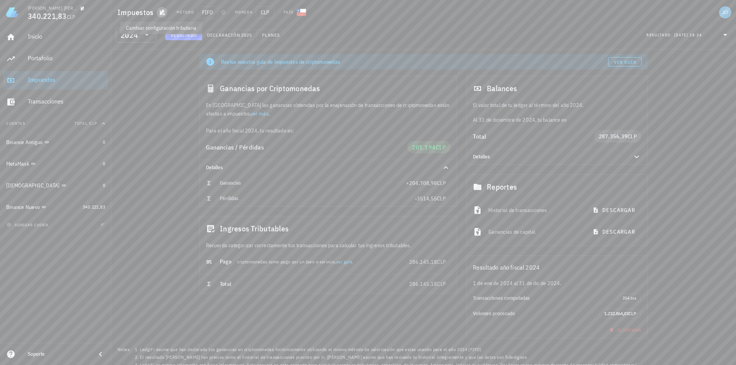
click at [163, 12] on icon "button" at bounding box center [162, 13] width 5 height 6
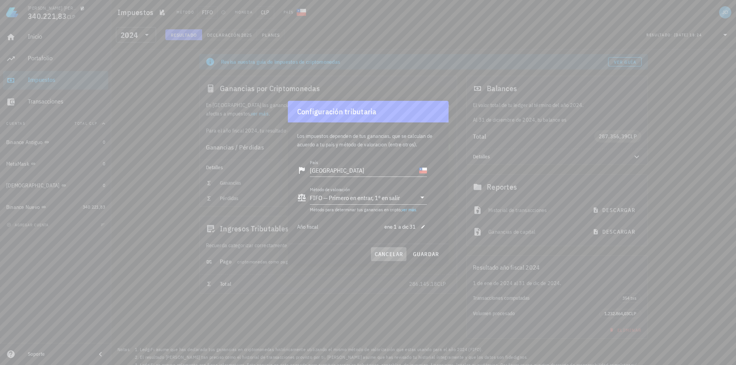
click at [377, 250] on button "cancelar" at bounding box center [388, 254] width 35 height 14
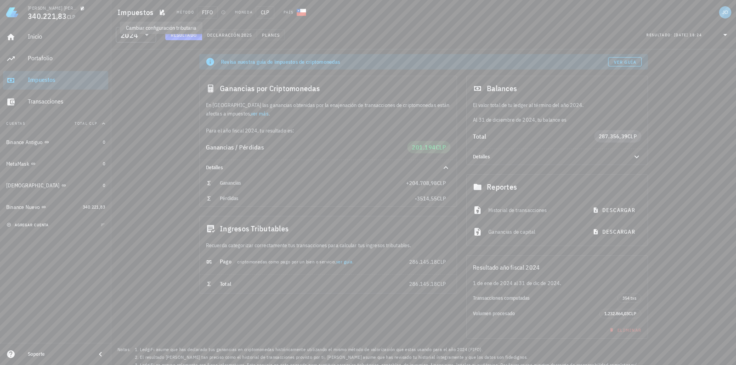
click at [35, 228] on button "agregar cuenta" at bounding box center [29, 225] width 48 height 8
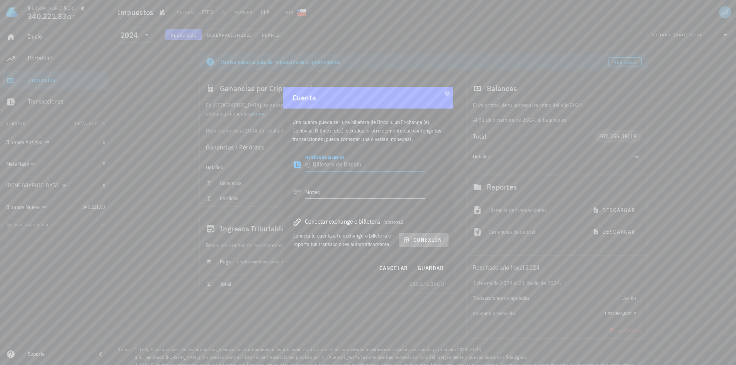
click at [410, 243] on span "conexión" at bounding box center [423, 239] width 37 height 7
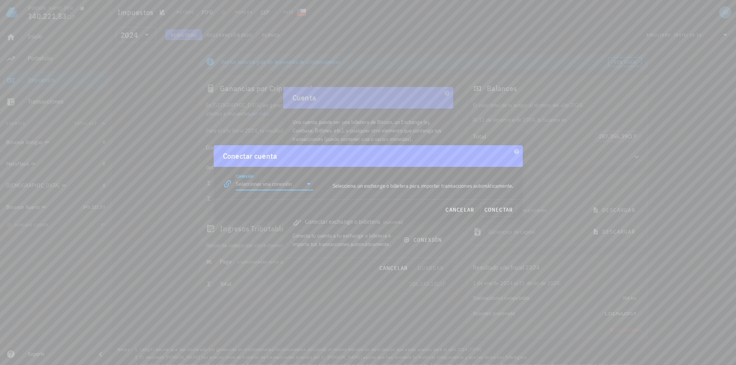
click at [294, 182] on input "Conexión" at bounding box center [269, 184] width 67 height 12
click at [298, 293] on div "¿Falta alguno?" at bounding box center [299, 290] width 84 height 5
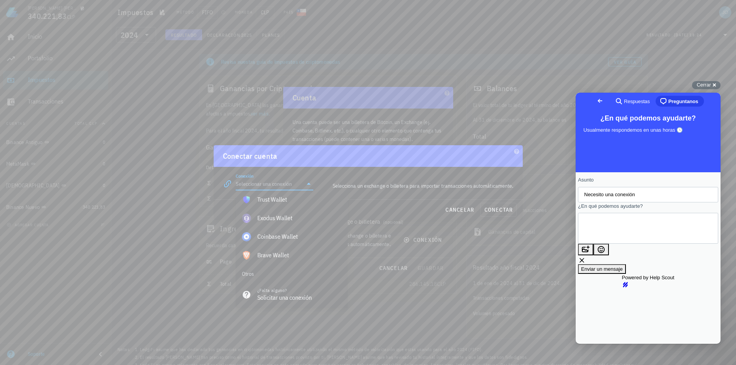
click at [620, 224] on textarea "¿En qué podemos ayudarte?" at bounding box center [619, 229] width 70 height 30
click at [593, 255] on button "image-plus" at bounding box center [585, 250] width 15 height 12
click at [593, 254] on button "image-plus" at bounding box center [585, 260] width 15 height 12
type input "C:\fakepath\bet-archive (13).json"
paste textarea "Hola equipo de [PERSON_NAME], Espero que se encuentren bien. Les escribo porque…"
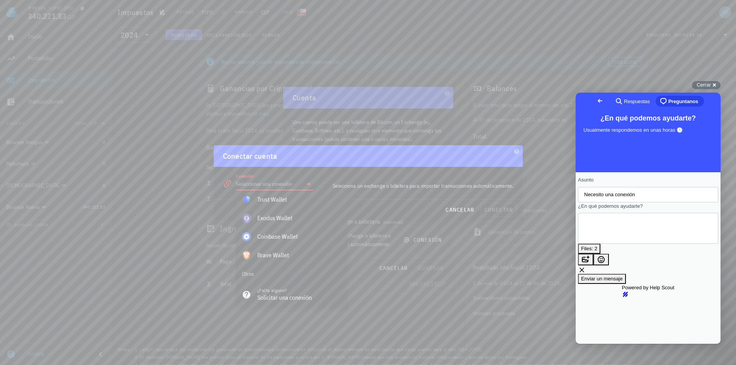
scroll to position [104, 0]
type textarea "Hola equipo de [PERSON_NAME], Espero que se encuentren bien. Les escribo porque…"
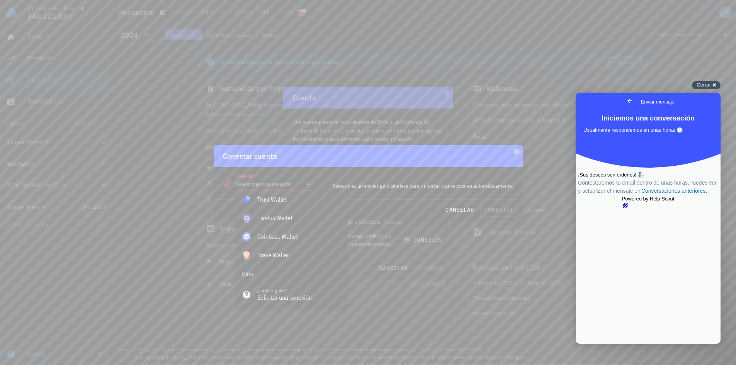
click at [696, 83] on div "Cerrar cross-small" at bounding box center [706, 85] width 29 height 8
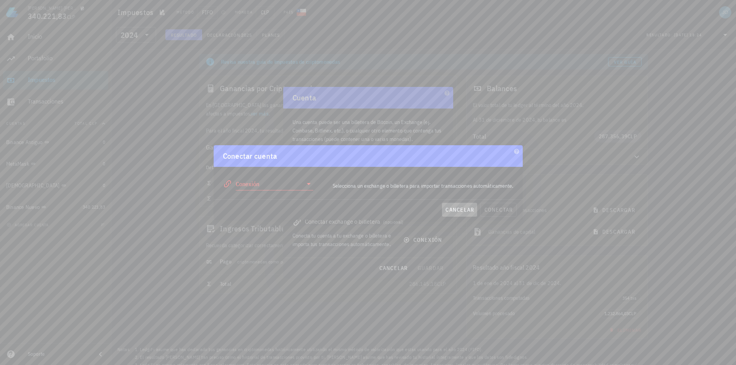
click at [456, 213] on span "cancelar" at bounding box center [459, 209] width 29 height 7
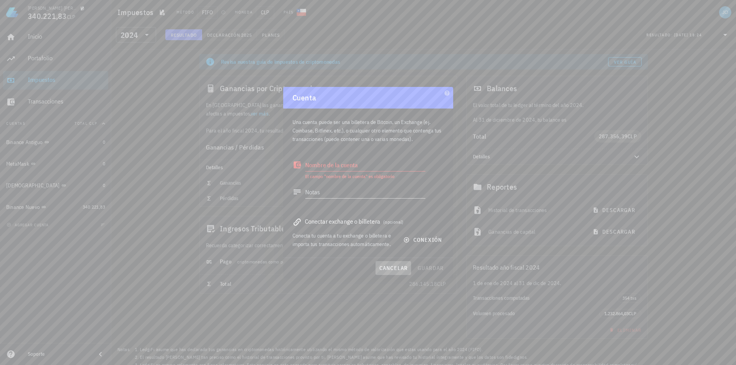
click at [387, 272] on button "cancelar" at bounding box center [393, 268] width 35 height 14
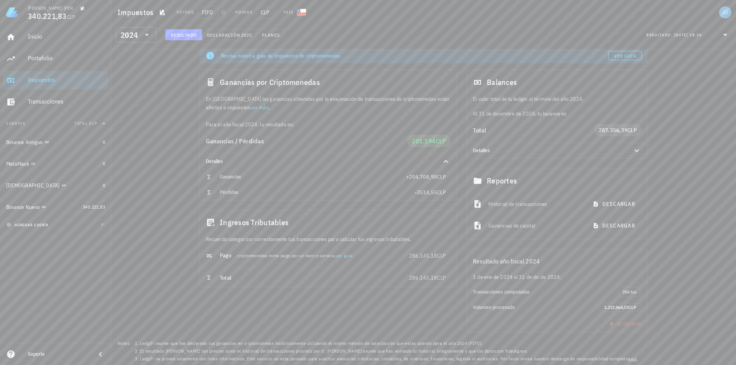
scroll to position [0, 0]
